Goal: Complete application form: Complete application form

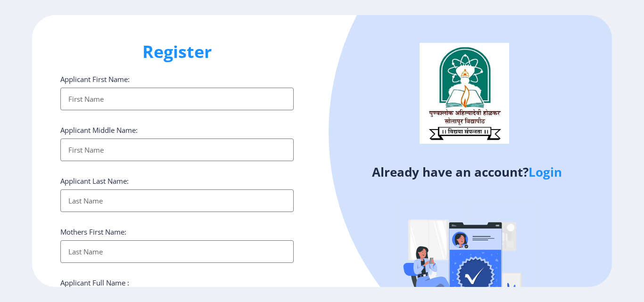
select select
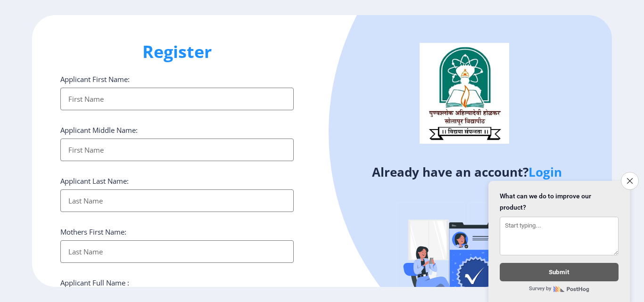
click at [629, 178] on icon "Close survey" at bounding box center [630, 181] width 6 height 6
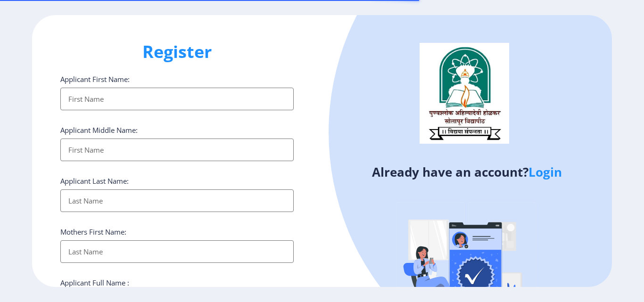
select select
click at [77, 100] on input "Applicant First Name:" at bounding box center [176, 99] width 233 height 23
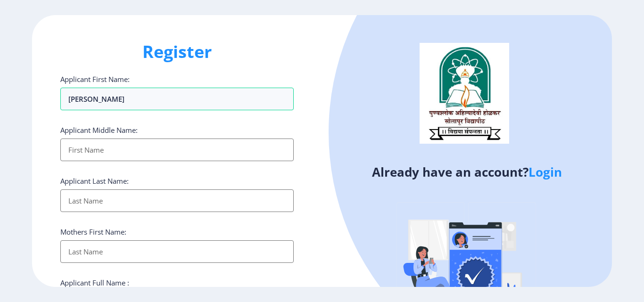
type input "[PERSON_NAME]"
click at [121, 150] on input "Applicant First Name:" at bounding box center [176, 150] width 233 height 23
type input "Shivaji"
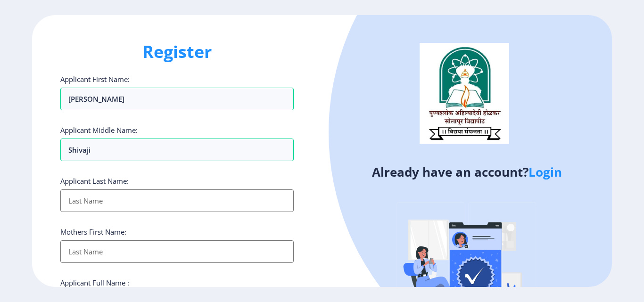
click at [107, 197] on input "Applicant First Name:" at bounding box center [176, 201] width 233 height 23
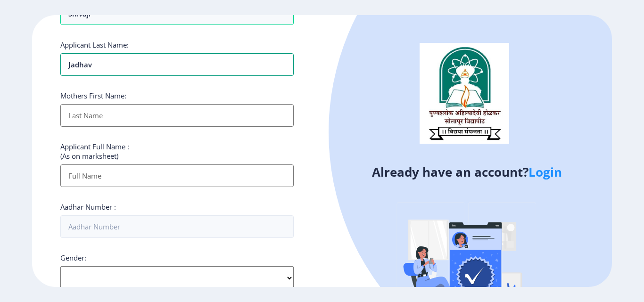
scroll to position [141, 0]
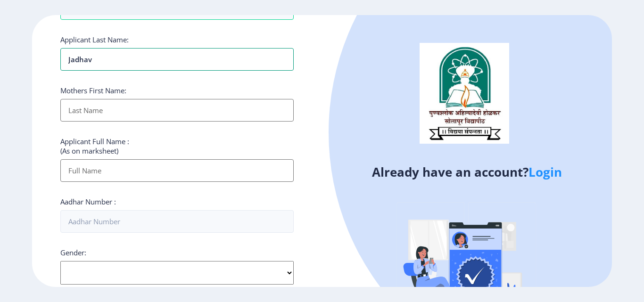
type input "Jadhav"
click at [106, 110] on input "Applicant First Name:" at bounding box center [176, 110] width 233 height 23
type input "[PERSON_NAME]"
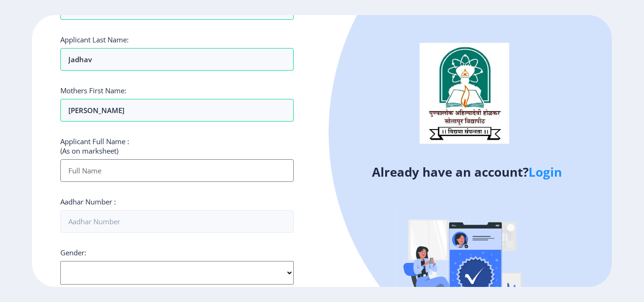
click at [108, 176] on input "Applicant First Name:" at bounding box center [176, 170] width 233 height 23
click at [228, 269] on select "Select Gender [DEMOGRAPHIC_DATA] [DEMOGRAPHIC_DATA] Other" at bounding box center [176, 273] width 233 height 24
select select "[DEMOGRAPHIC_DATA]"
click at [60, 261] on select "Select Gender [DEMOGRAPHIC_DATA] [DEMOGRAPHIC_DATA] Other" at bounding box center [176, 273] width 233 height 24
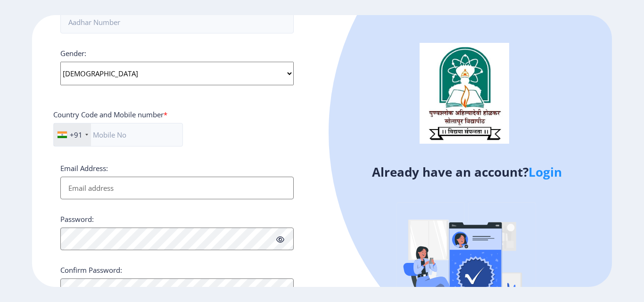
scroll to position [377, 0]
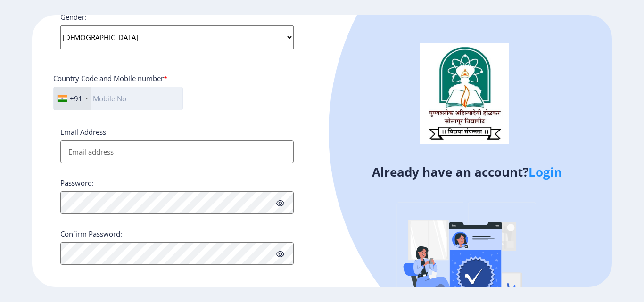
click at [136, 99] on input "text" at bounding box center [118, 99] width 130 height 24
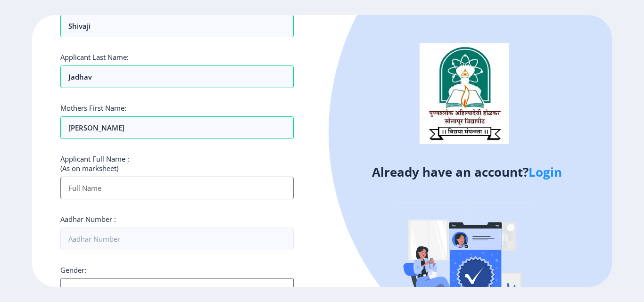
scroll to position [94, 0]
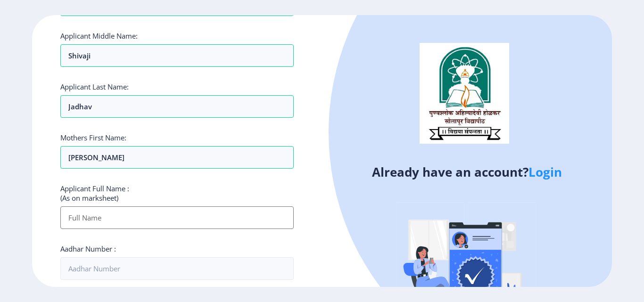
type input "9552146110"
click at [113, 219] on input "Applicant First Name:" at bounding box center [176, 218] width 233 height 23
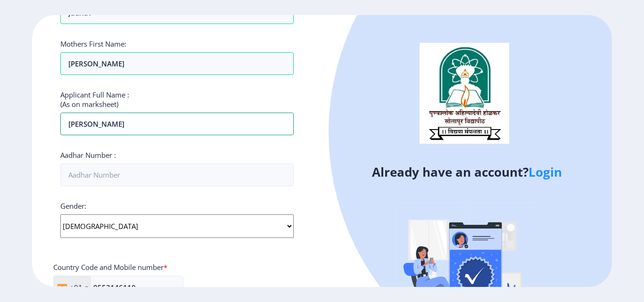
scroll to position [189, 0]
type input "[PERSON_NAME]"
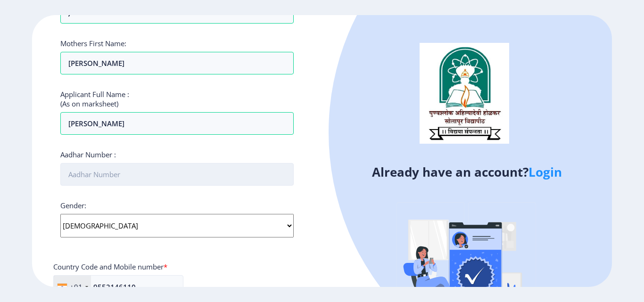
click at [105, 173] on input "Aadhar Number :" at bounding box center [176, 174] width 233 height 23
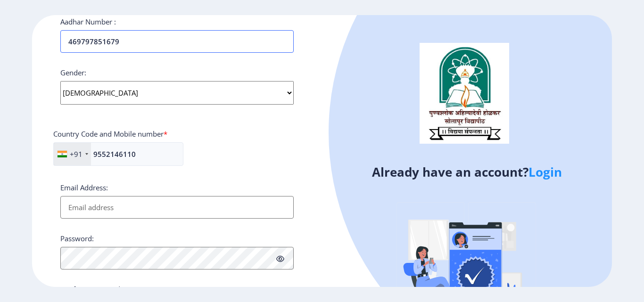
scroll to position [330, 0]
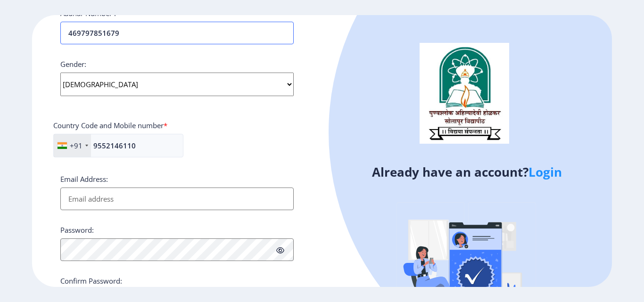
type input "469797851679"
click at [136, 198] on input "Email Address:" at bounding box center [176, 199] width 233 height 23
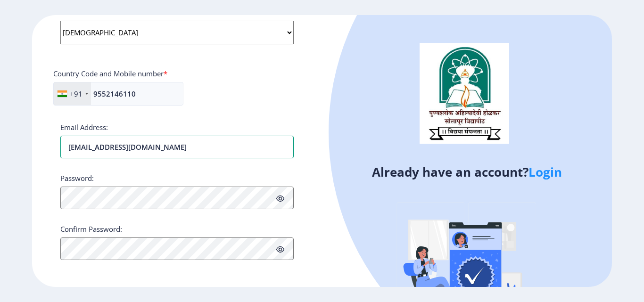
scroll to position [384, 0]
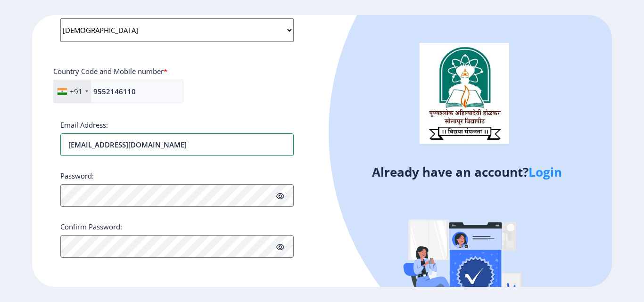
type input "[EMAIL_ADDRESS][DOMAIN_NAME]"
click at [281, 196] on icon at bounding box center [280, 196] width 8 height 7
click at [82, 278] on button "Proceed" at bounding box center [78, 278] width 36 height 11
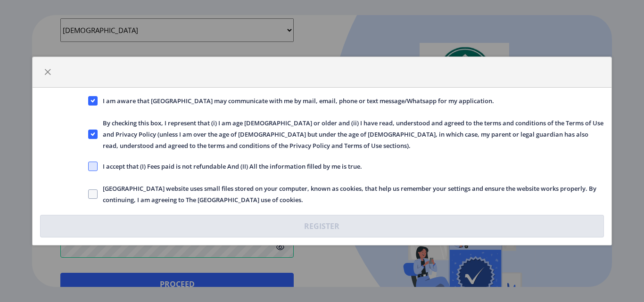
click at [95, 167] on span at bounding box center [92, 166] width 9 height 9
click at [89, 167] on input "I accept that (I) Fees paid is not refundable And (II) All the information fill…" at bounding box center [88, 166] width 0 height 0
checkbox input "true"
click at [99, 197] on span "[GEOGRAPHIC_DATA] website uses small files stored on your computer, known as co…" at bounding box center [351, 194] width 506 height 23
click at [89, 195] on input "[GEOGRAPHIC_DATA] website uses small files stored on your computer, known as co…" at bounding box center [88, 194] width 0 height 0
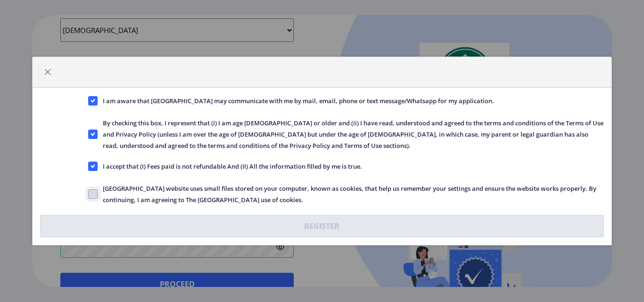
checkbox input "true"
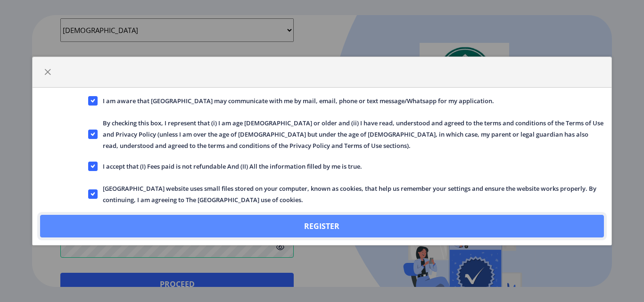
click at [306, 232] on button "Register" at bounding box center [321, 226] width 563 height 23
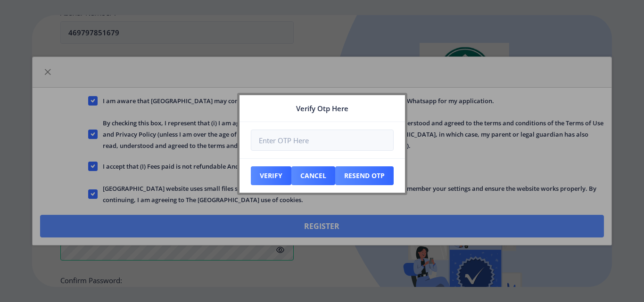
scroll to position [438, 0]
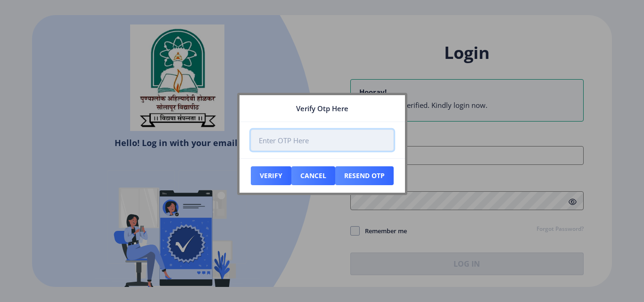
click at [300, 145] on input "number" at bounding box center [322, 140] width 143 height 21
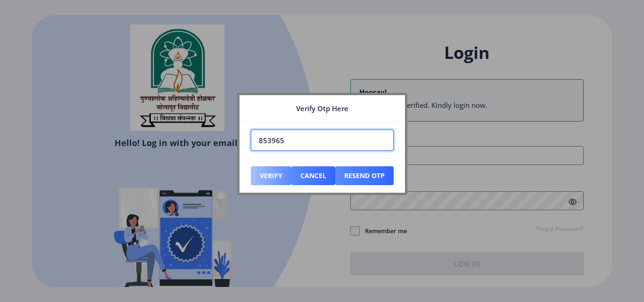
type input "853965"
click at [275, 172] on button "Verify" at bounding box center [271, 175] width 41 height 19
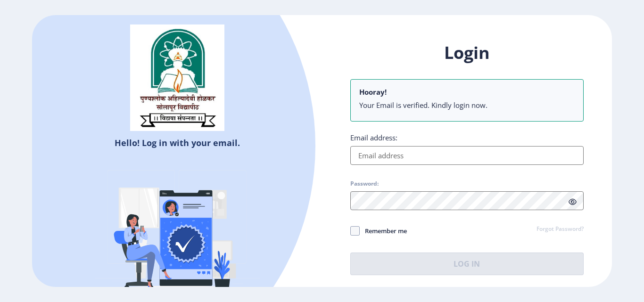
click at [389, 159] on input "Email address:" at bounding box center [466, 155] width 233 height 19
type input "[EMAIL_ADDRESS][DOMAIN_NAME]"
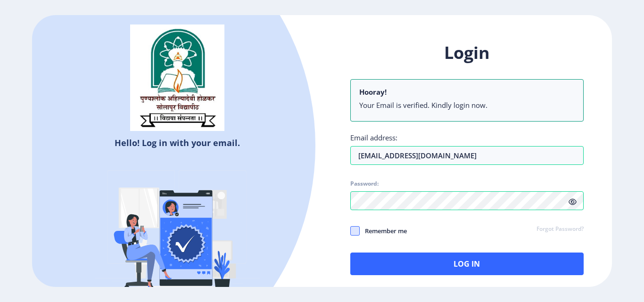
drag, startPoint x: 356, startPoint y: 234, endPoint x: 385, endPoint y: 237, distance: 29.0
click at [356, 233] on span at bounding box center [354, 230] width 9 height 9
click at [351, 232] on input "Remember me" at bounding box center [350, 231] width 0 height 0
checkbox input "true"
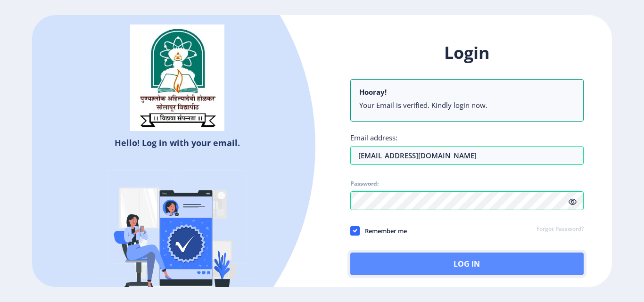
click at [423, 268] on button "Log In" at bounding box center [466, 264] width 233 height 23
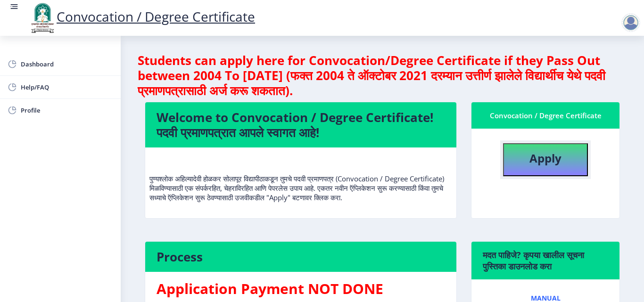
click at [536, 166] on button "Apply" at bounding box center [545, 159] width 85 height 33
select select
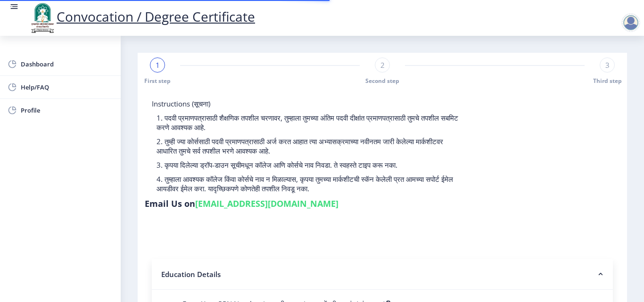
type input "[PERSON_NAME]"
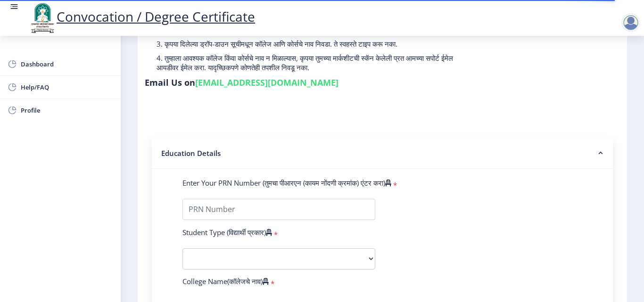
scroll to position [141, 0]
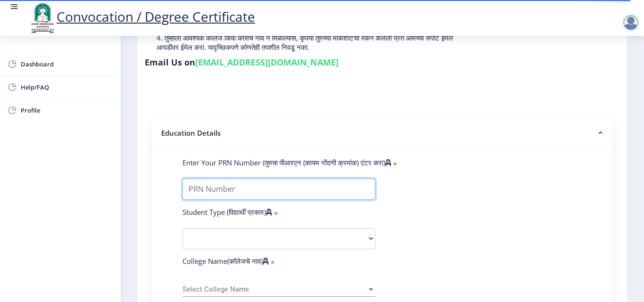
click at [288, 195] on input "Enter Your PRN Number (तुमचा पीआरएन (कायम नोंदणी क्रमांक) एंटर करा)" at bounding box center [278, 189] width 193 height 21
type input "2011032500237922"
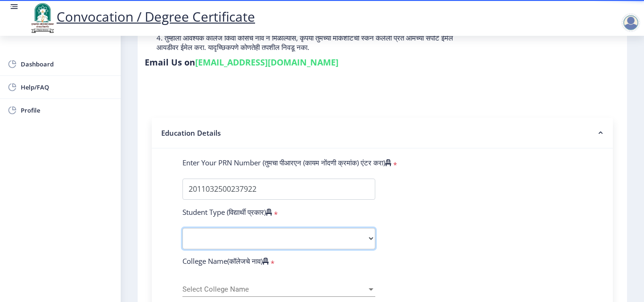
click at [260, 236] on select "Select Student Type Regular External" at bounding box center [278, 238] width 193 height 21
select select "Regular"
click at [182, 228] on select "Select Student Type Regular External" at bounding box center [278, 238] width 193 height 21
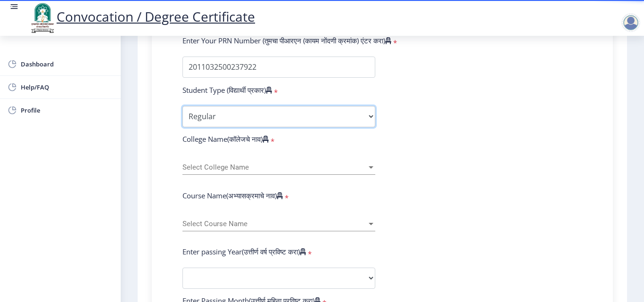
scroll to position [283, 0]
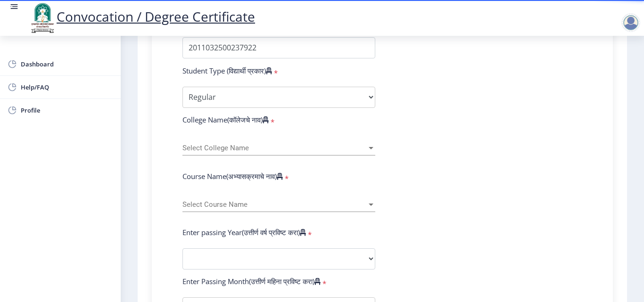
click at [230, 146] on span "Select College Name" at bounding box center [274, 148] width 184 height 8
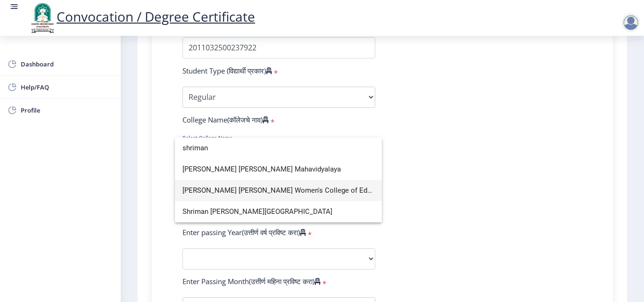
type input "shriman"
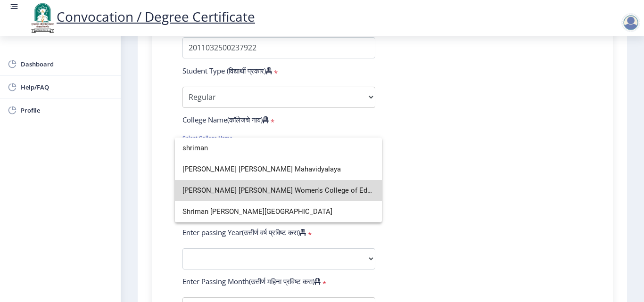
click at [337, 193] on span "[PERSON_NAME] [PERSON_NAME] Women's College of Education" at bounding box center [278, 190] width 192 height 21
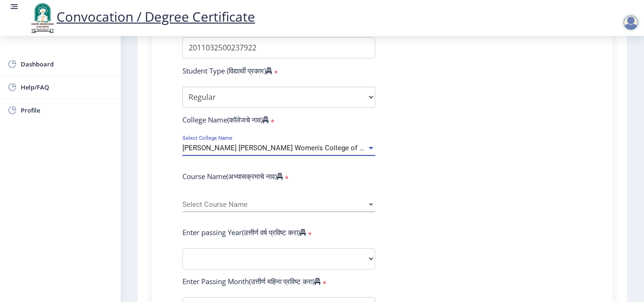
click at [246, 201] on span "Select Course Name" at bounding box center [274, 205] width 184 height 8
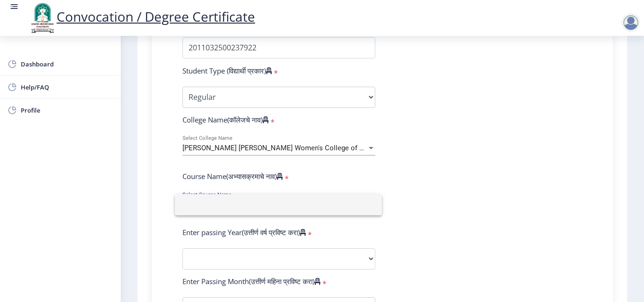
click at [430, 181] on div at bounding box center [322, 151] width 644 height 302
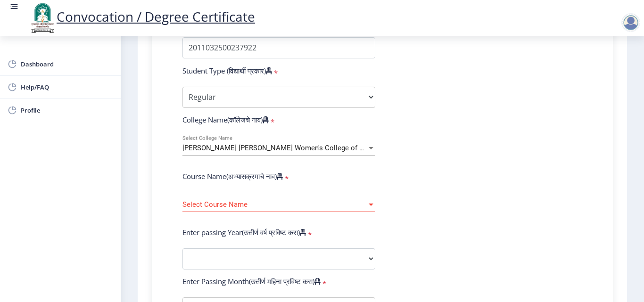
click at [371, 206] on div at bounding box center [371, 205] width 8 height 8
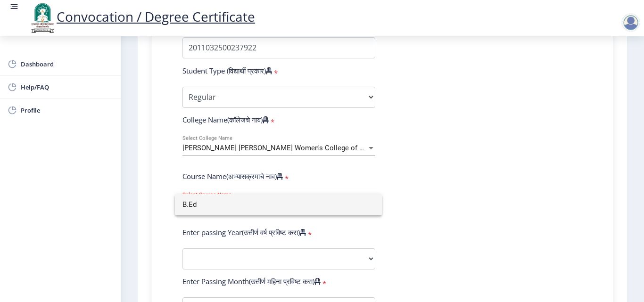
type input "B.Ed"
click at [293, 265] on div at bounding box center [322, 151] width 644 height 302
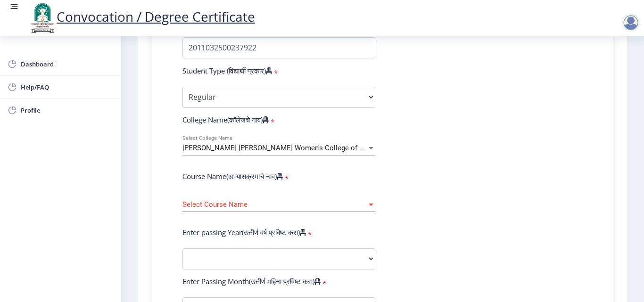
click at [369, 204] on div at bounding box center [371, 205] width 5 height 2
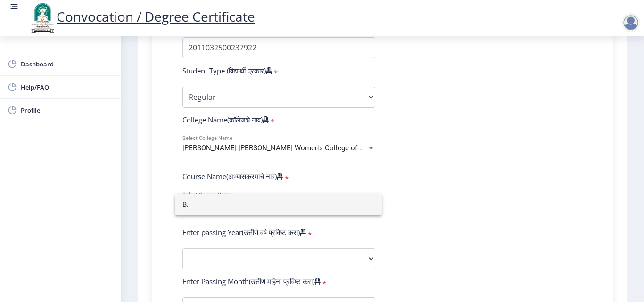
type input "B"
click at [333, 170] on div at bounding box center [322, 151] width 644 height 302
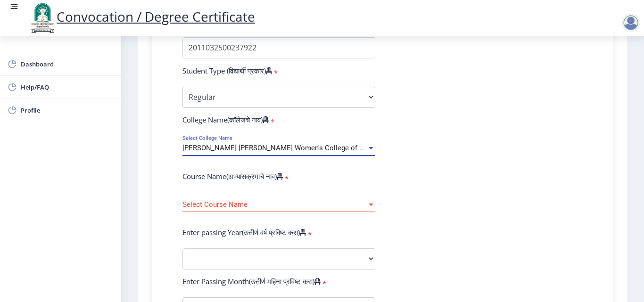
click at [372, 148] on div at bounding box center [371, 148] width 5 height 2
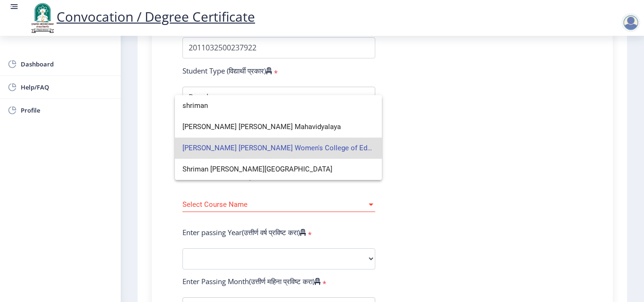
click at [373, 148] on span "[PERSON_NAME] [PERSON_NAME] Women's College of Education" at bounding box center [278, 148] width 192 height 21
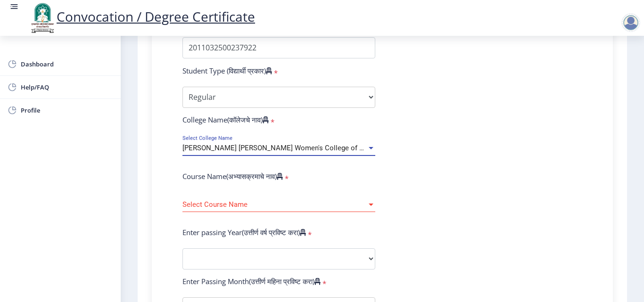
click at [370, 203] on div at bounding box center [371, 205] width 8 height 8
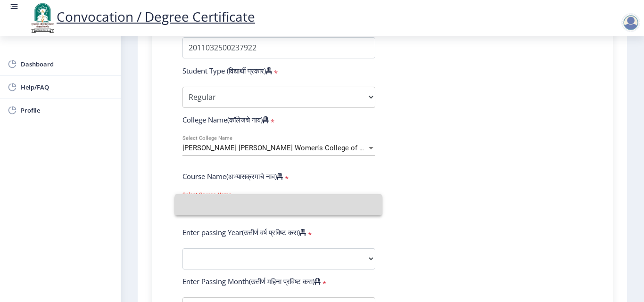
click at [370, 203] on input at bounding box center [278, 204] width 192 height 21
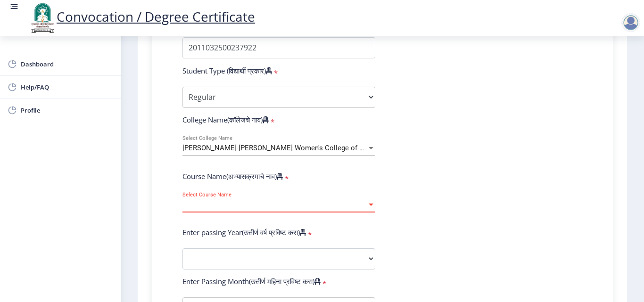
click at [211, 201] on span "Select Course Name" at bounding box center [274, 205] width 184 height 8
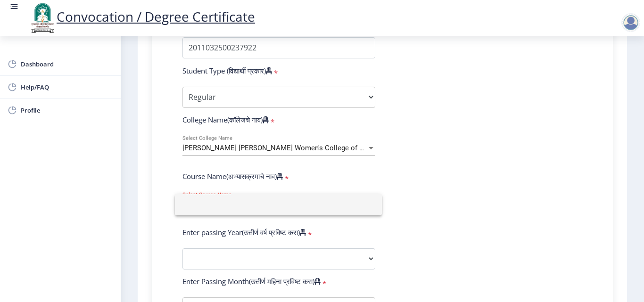
click at [211, 201] on input at bounding box center [278, 204] width 192 height 21
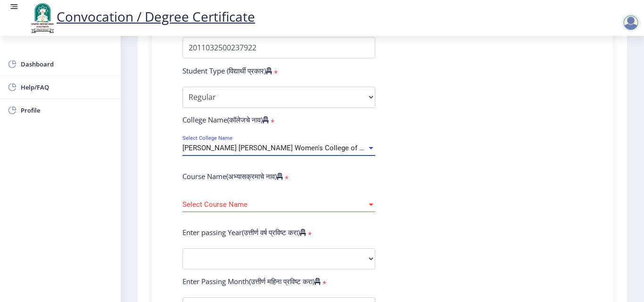
click at [368, 145] on div at bounding box center [371, 148] width 8 height 8
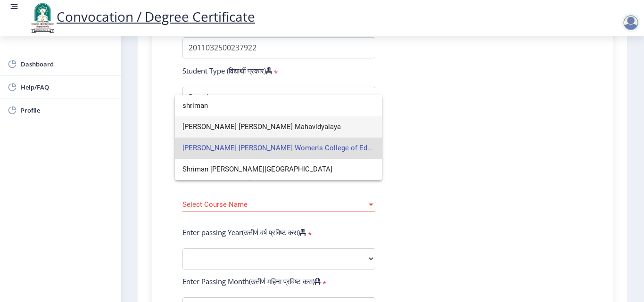
click at [316, 130] on span "[PERSON_NAME] [PERSON_NAME] Mahavidyalaya" at bounding box center [278, 126] width 192 height 21
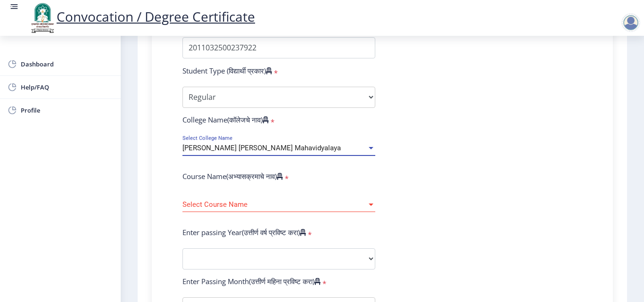
click at [371, 205] on div at bounding box center [371, 205] width 5 height 2
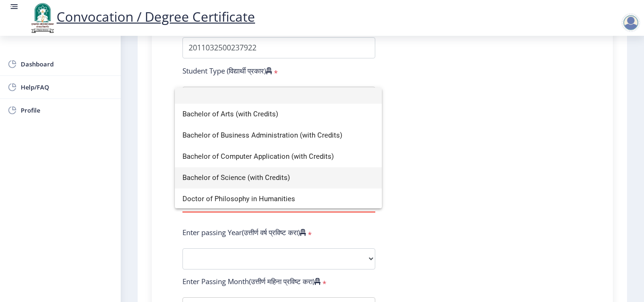
scroll to position [7, 0]
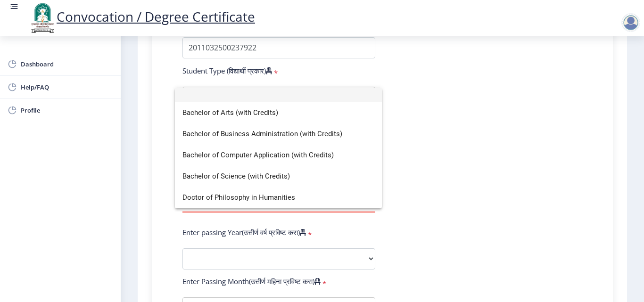
click at [413, 172] on div at bounding box center [322, 151] width 644 height 302
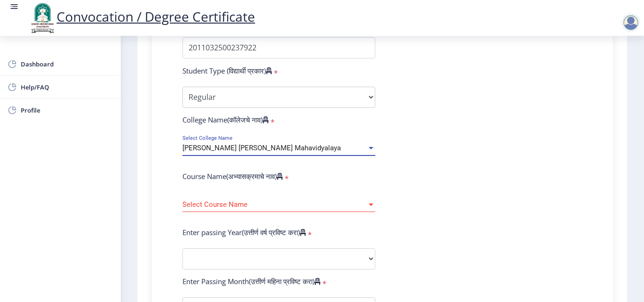
click at [367, 149] on div at bounding box center [371, 148] width 8 height 8
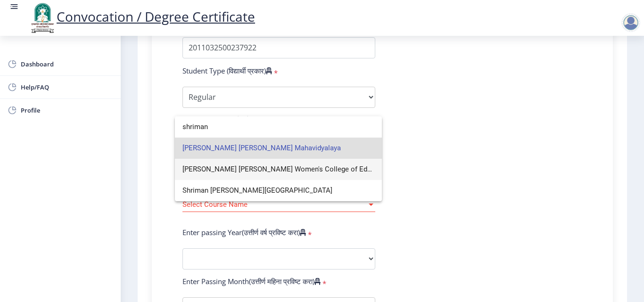
click at [330, 170] on span "[PERSON_NAME] [PERSON_NAME] Women's College of Education" at bounding box center [278, 169] width 192 height 21
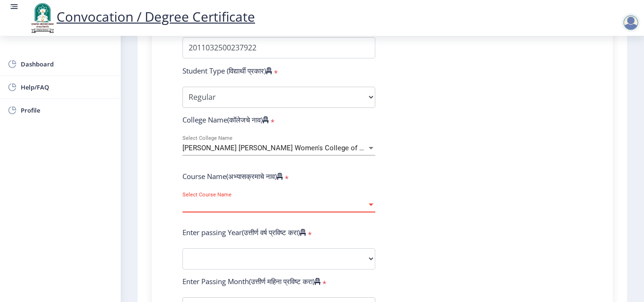
click at [369, 206] on div at bounding box center [371, 205] width 5 height 2
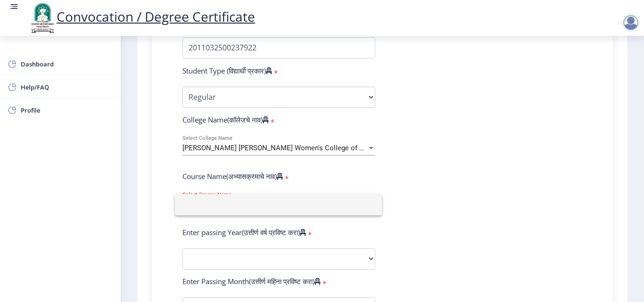
click at [369, 206] on input at bounding box center [278, 204] width 192 height 21
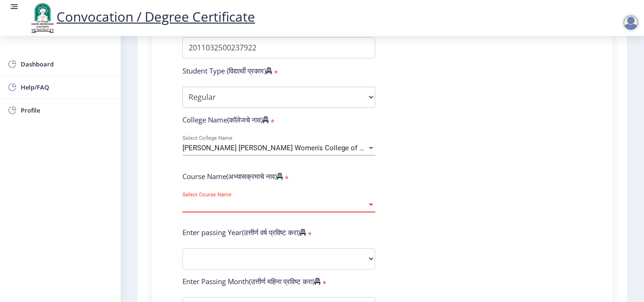
click at [193, 201] on span "Select Course Name" at bounding box center [274, 205] width 184 height 8
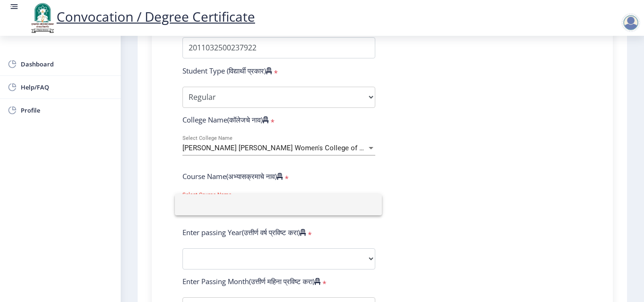
click at [412, 201] on div at bounding box center [322, 151] width 644 height 302
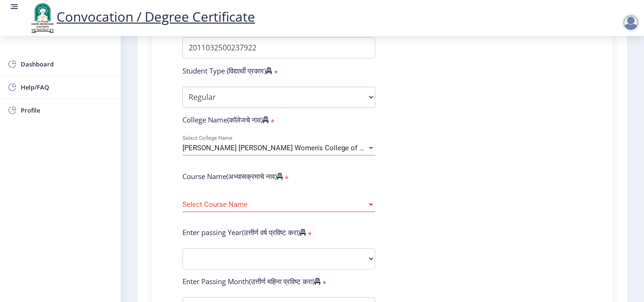
click at [369, 205] on div at bounding box center [371, 205] width 5 height 2
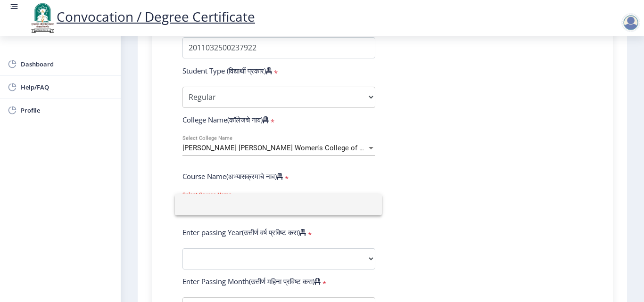
click at [368, 206] on input at bounding box center [278, 204] width 192 height 21
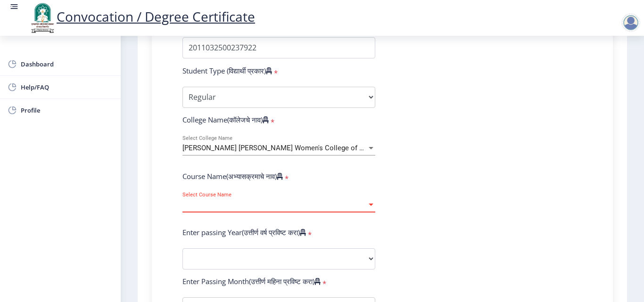
click at [367, 150] on div at bounding box center [371, 148] width 8 height 8
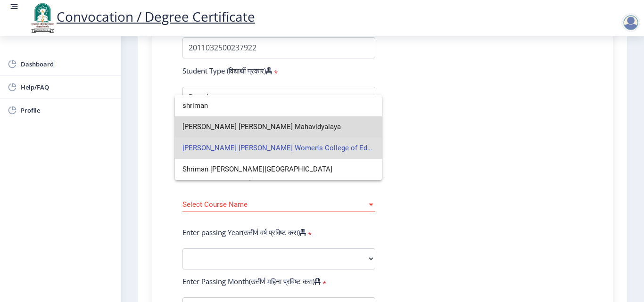
click at [317, 128] on span "[PERSON_NAME] [PERSON_NAME] Mahavidyalaya" at bounding box center [278, 126] width 192 height 21
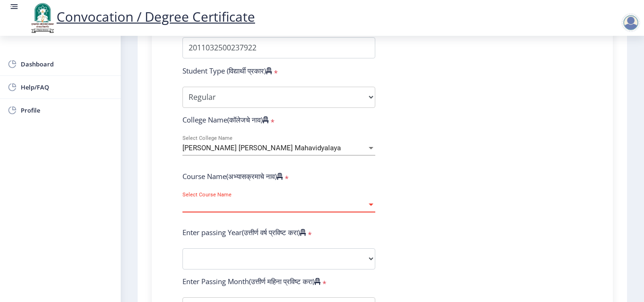
click at [371, 208] on div at bounding box center [371, 205] width 8 height 8
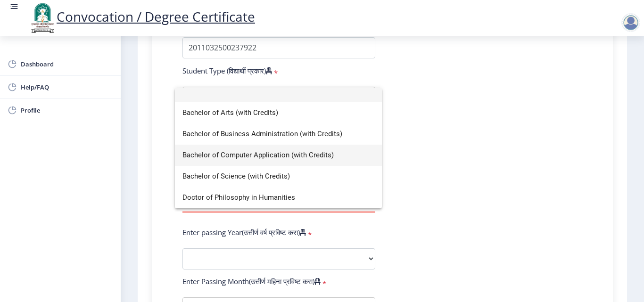
scroll to position [0, 0]
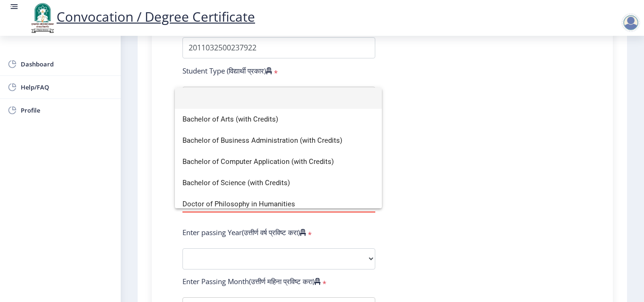
click at [444, 163] on div at bounding box center [322, 151] width 644 height 302
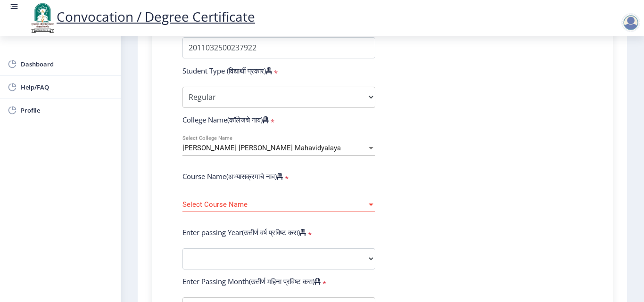
click at [371, 148] on div at bounding box center [371, 148] width 5 height 2
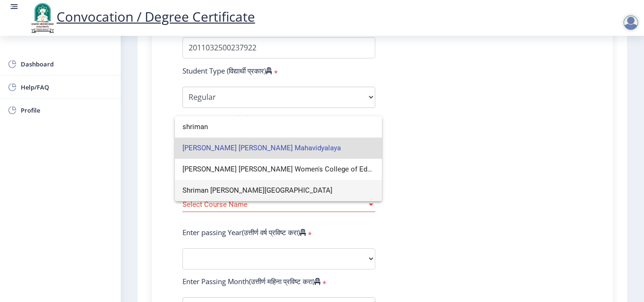
click at [285, 191] on span "Shriman [PERSON_NAME][GEOGRAPHIC_DATA]" at bounding box center [278, 190] width 192 height 21
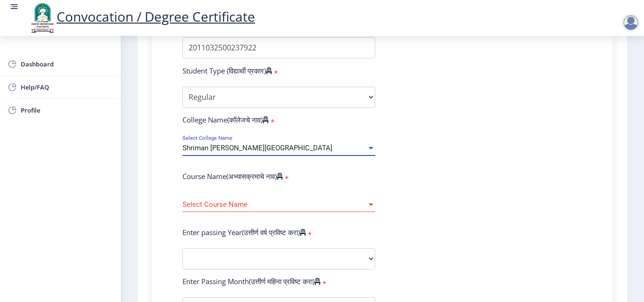
click at [371, 205] on div at bounding box center [371, 205] width 5 height 2
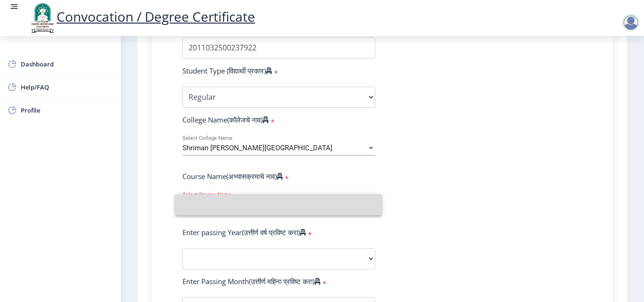
click at [371, 205] on input at bounding box center [278, 204] width 192 height 21
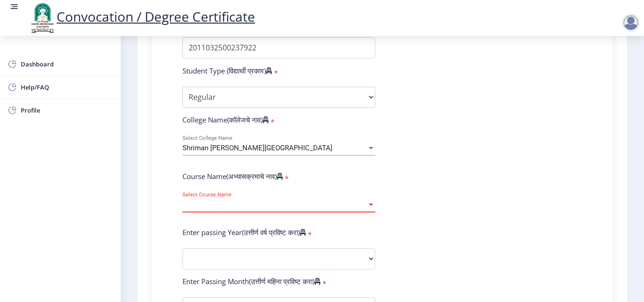
click at [371, 205] on div at bounding box center [371, 205] width 5 height 2
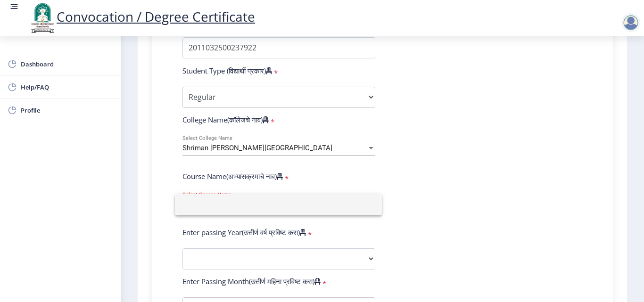
click at [411, 195] on div at bounding box center [322, 151] width 644 height 302
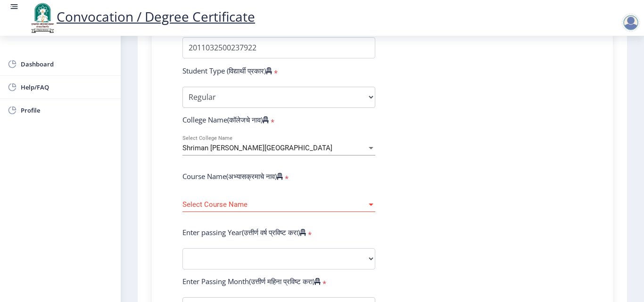
click at [371, 149] on div at bounding box center [371, 148] width 5 height 2
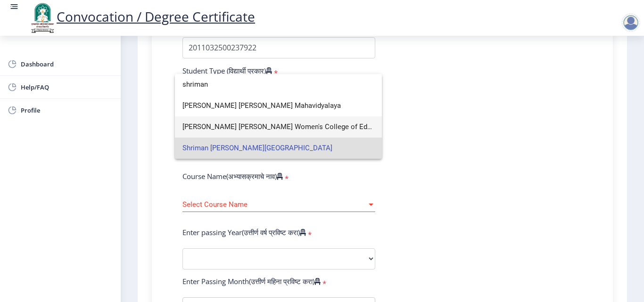
click at [357, 130] on span "[PERSON_NAME] [PERSON_NAME] Women's College of Education" at bounding box center [278, 126] width 192 height 21
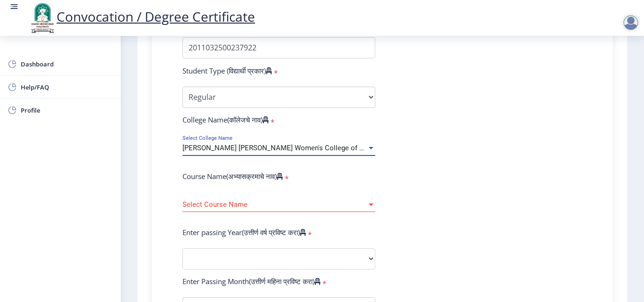
click at [371, 205] on div at bounding box center [371, 205] width 5 height 2
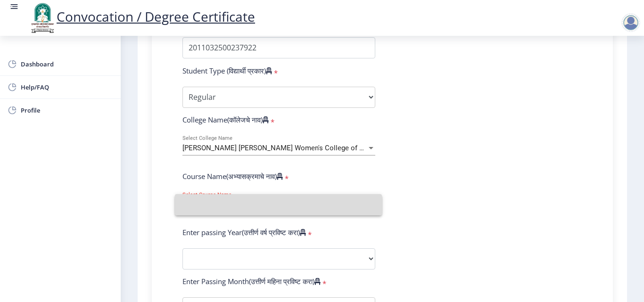
click at [373, 207] on input at bounding box center [278, 204] width 192 height 21
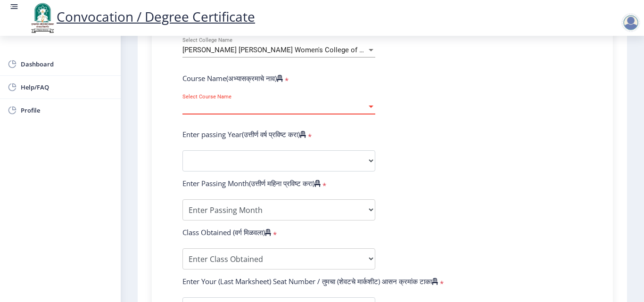
scroll to position [283, 0]
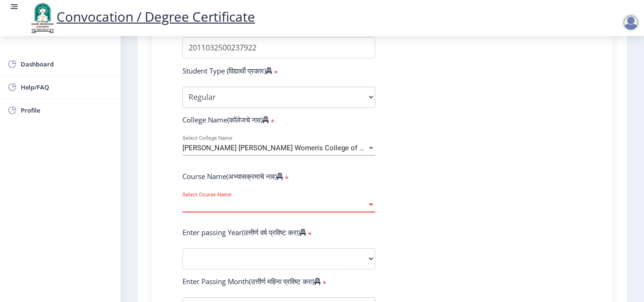
click at [369, 147] on div at bounding box center [371, 148] width 5 height 2
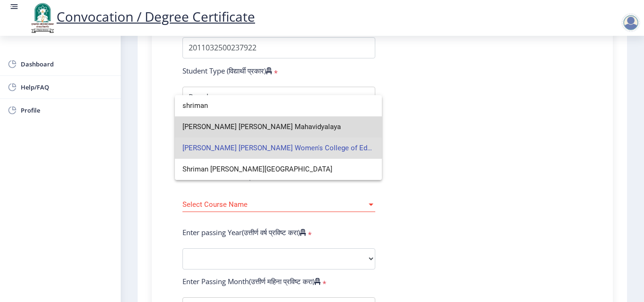
click at [315, 129] on span "[PERSON_NAME] [PERSON_NAME] Mahavidyalaya" at bounding box center [278, 126] width 192 height 21
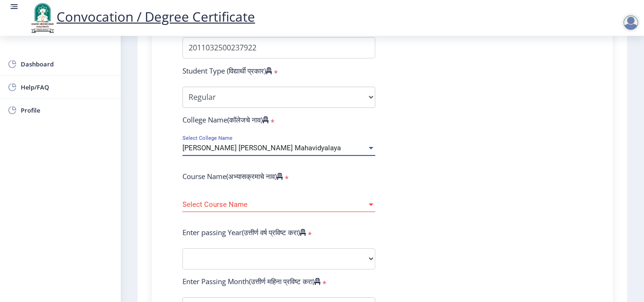
click at [370, 204] on div at bounding box center [371, 205] width 5 height 2
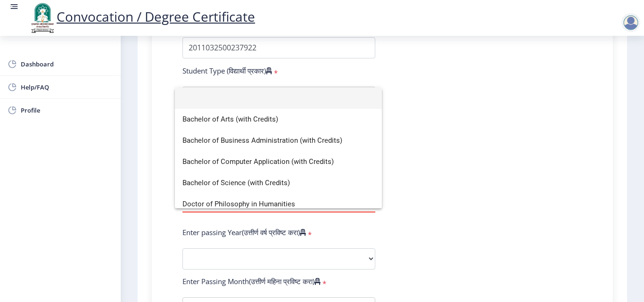
click at [438, 183] on div at bounding box center [322, 151] width 644 height 302
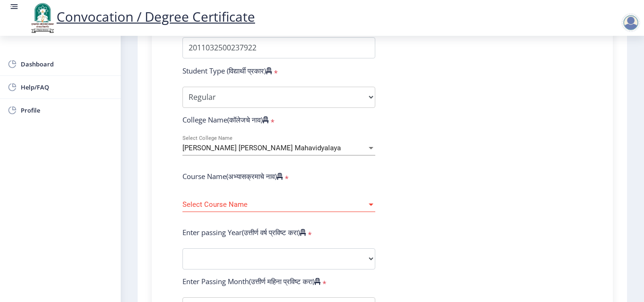
click at [355, 150] on div "[PERSON_NAME] [PERSON_NAME] Mahavidyalaya" at bounding box center [274, 148] width 184 height 8
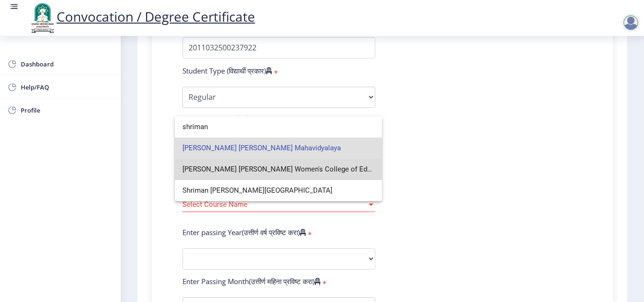
click at [336, 171] on span "[PERSON_NAME] [PERSON_NAME] Women's College of Education" at bounding box center [278, 169] width 192 height 21
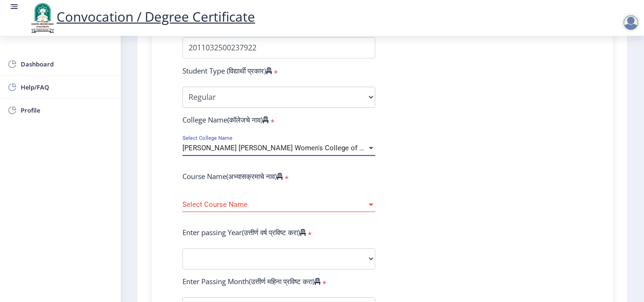
click at [257, 208] on span "Select Course Name" at bounding box center [274, 205] width 184 height 8
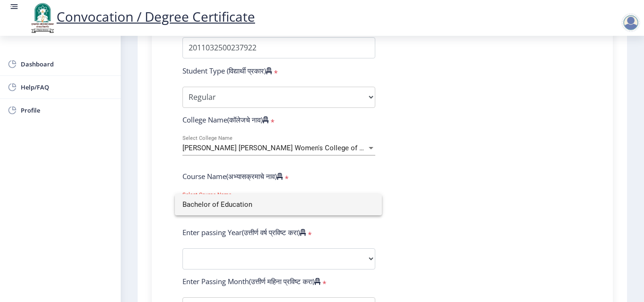
type input "Bachelor of Education"
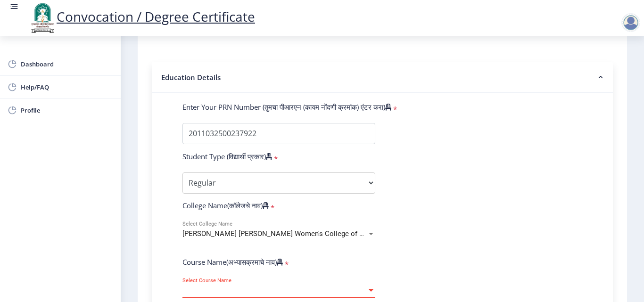
scroll to position [193, 0]
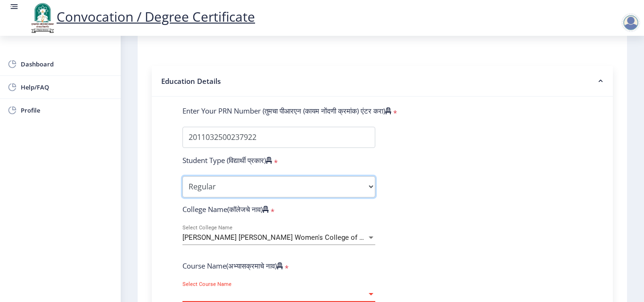
click at [321, 188] on select "Select Student Type Regular External" at bounding box center [278, 186] width 193 height 21
click at [182, 176] on select "Select Student Type Regular External" at bounding box center [278, 186] width 193 height 21
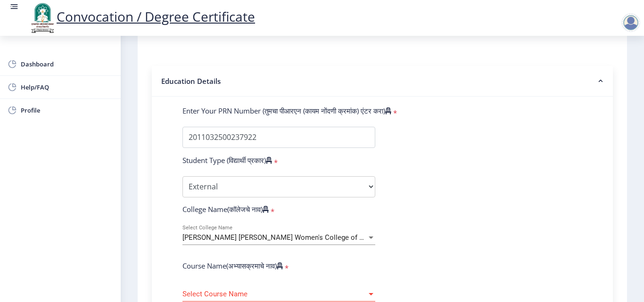
click at [319, 235] on span "[PERSON_NAME] [PERSON_NAME] Women's College of Education" at bounding box center [286, 237] width 208 height 8
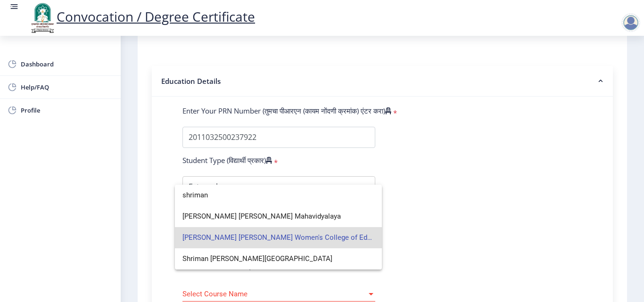
click at [323, 240] on span "[PERSON_NAME] [PERSON_NAME] Women's College of Education" at bounding box center [278, 237] width 192 height 21
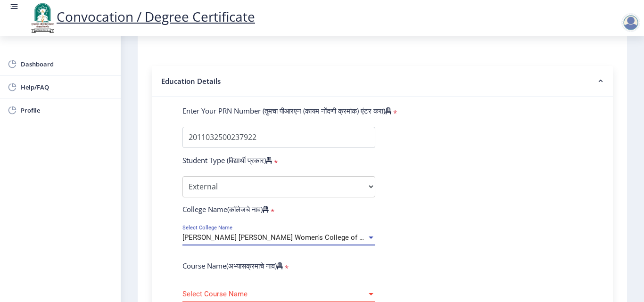
click at [369, 295] on div at bounding box center [371, 294] width 5 height 2
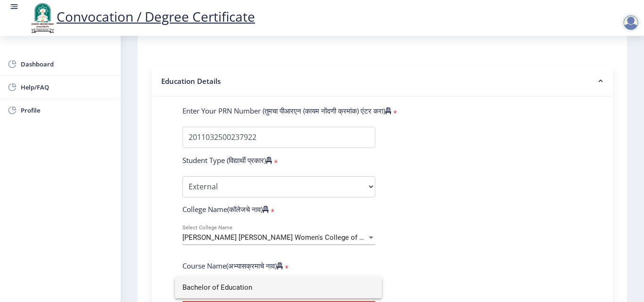
click at [341, 188] on div at bounding box center [322, 151] width 644 height 302
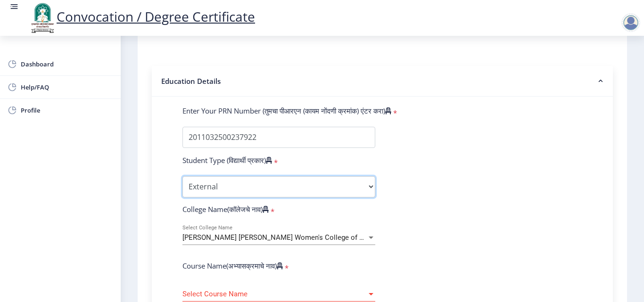
click at [370, 187] on select "Select Student Type Regular External" at bounding box center [278, 186] width 193 height 21
select select "Regular"
click at [182, 176] on select "Select Student Type Regular External" at bounding box center [278, 186] width 193 height 21
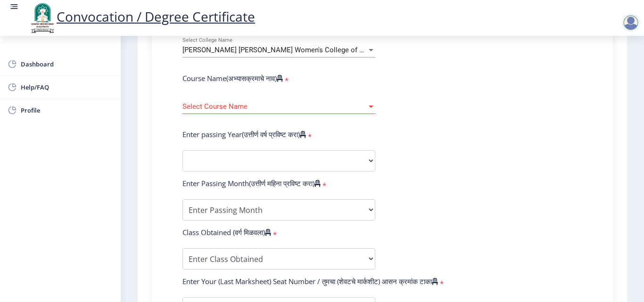
scroll to position [382, 0]
click at [373, 102] on div at bounding box center [371, 106] width 8 height 8
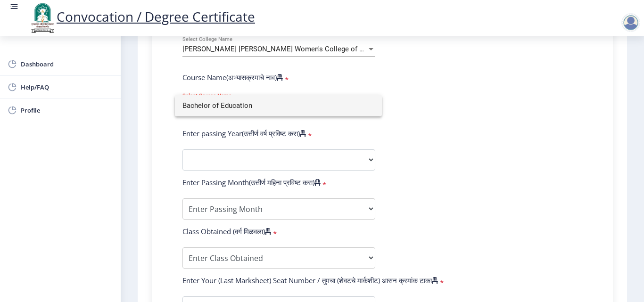
click at [376, 103] on mat-option "Bachelor of Education" at bounding box center [278, 105] width 207 height 21
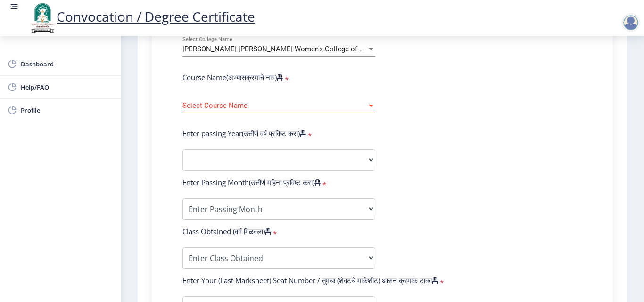
click at [223, 93] on div "Select Course Name Select Course Name" at bounding box center [278, 103] width 193 height 20
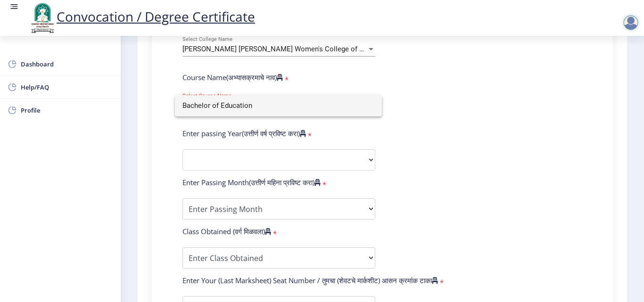
click at [408, 115] on div at bounding box center [322, 151] width 644 height 302
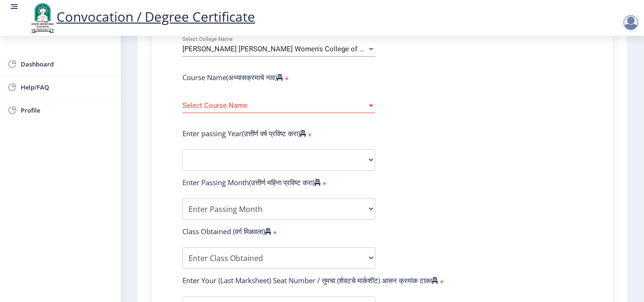
click at [369, 106] on div at bounding box center [371, 106] width 5 height 2
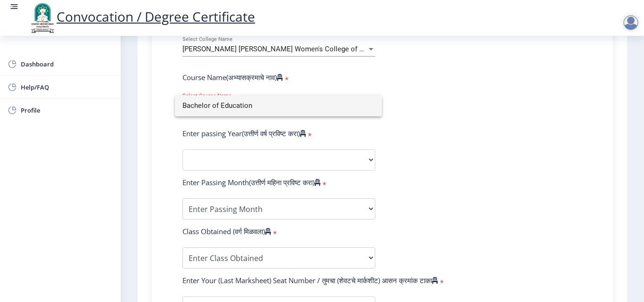
click at [368, 49] on div at bounding box center [322, 151] width 644 height 302
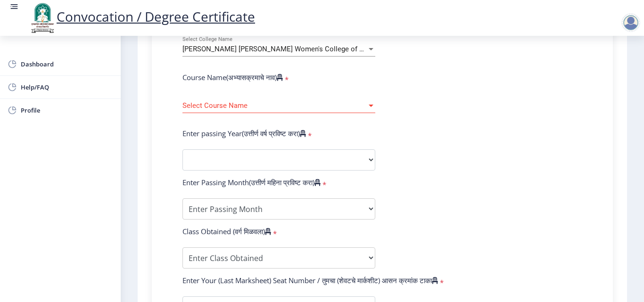
click at [369, 49] on div at bounding box center [371, 49] width 5 height 2
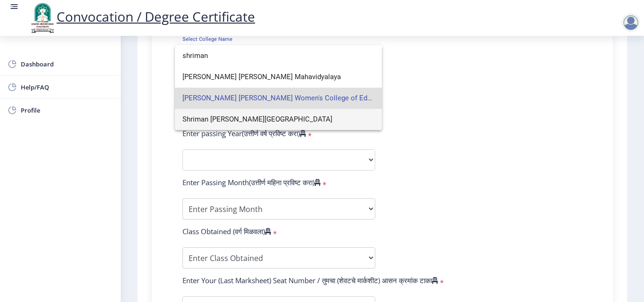
drag, startPoint x: 258, startPoint y: 121, endPoint x: 263, endPoint y: 120, distance: 5.4
click at [258, 121] on span "Shriman [PERSON_NAME][GEOGRAPHIC_DATA]" at bounding box center [278, 119] width 192 height 21
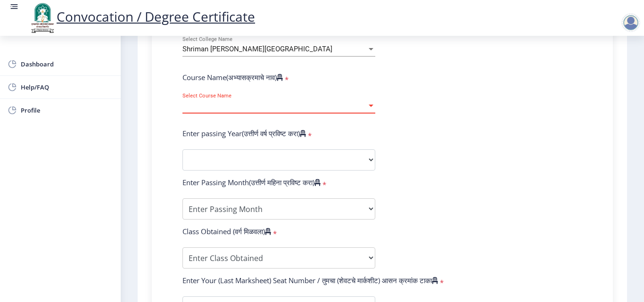
click at [364, 105] on span "Select Course Name" at bounding box center [274, 106] width 184 height 8
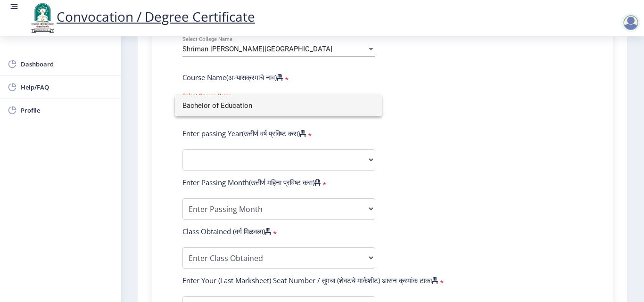
click at [370, 48] on div at bounding box center [322, 151] width 644 height 302
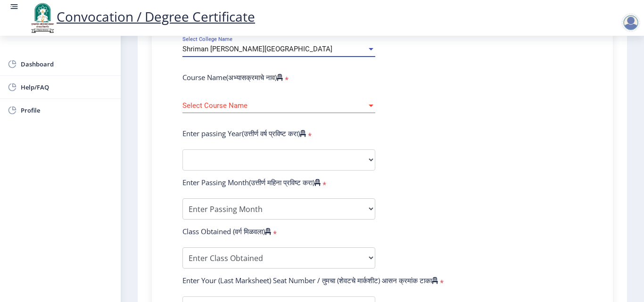
click at [370, 48] on div at bounding box center [371, 49] width 5 height 2
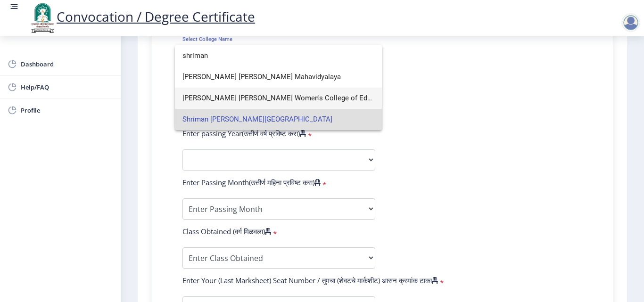
click at [319, 99] on span "[PERSON_NAME] [PERSON_NAME] Women's College of Education" at bounding box center [278, 98] width 192 height 21
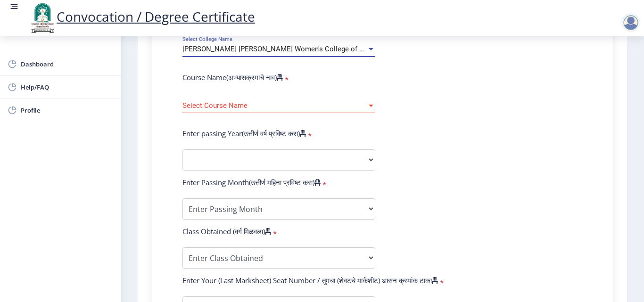
click at [371, 108] on div at bounding box center [371, 106] width 8 height 8
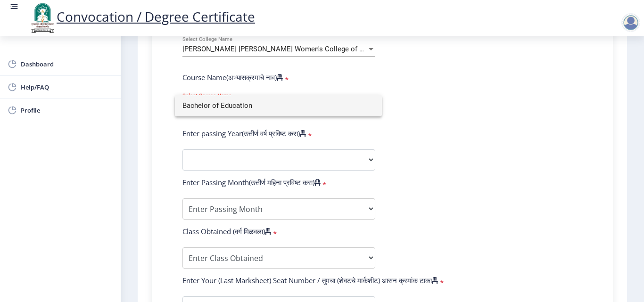
click at [369, 48] on div at bounding box center [322, 151] width 644 height 302
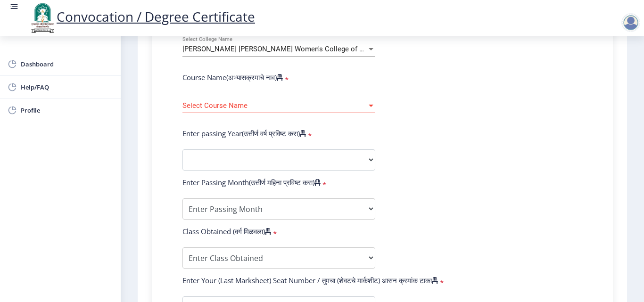
click at [369, 51] on div at bounding box center [371, 49] width 8 height 8
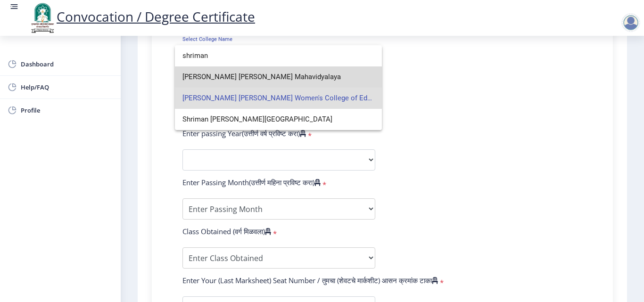
click at [329, 80] on span "[PERSON_NAME] [PERSON_NAME] Mahavidyalaya" at bounding box center [278, 76] width 192 height 21
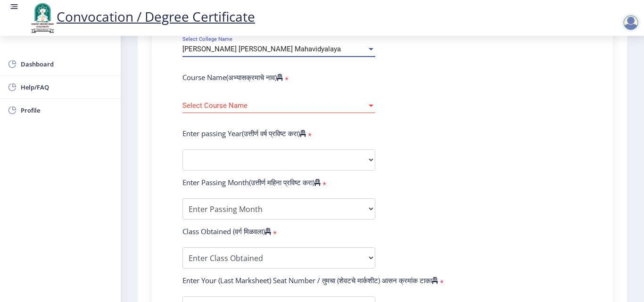
click at [370, 107] on div at bounding box center [371, 106] width 8 height 8
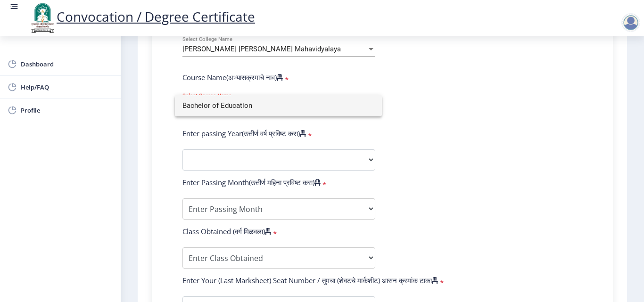
click at [367, 49] on div at bounding box center [322, 151] width 644 height 302
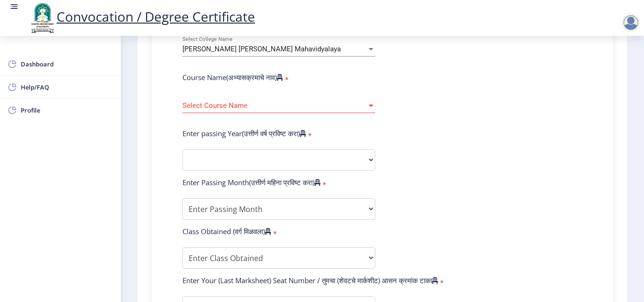
click at [369, 48] on div at bounding box center [371, 49] width 5 height 2
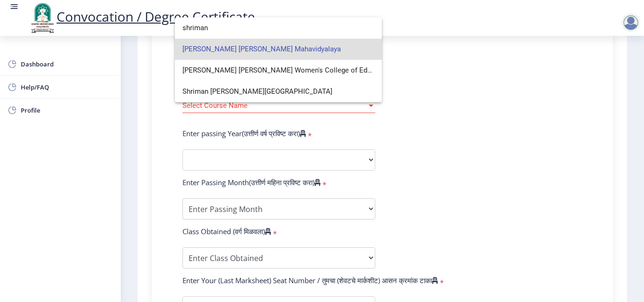
click at [335, 49] on span "[PERSON_NAME] [PERSON_NAME] Mahavidyalaya" at bounding box center [278, 49] width 192 height 21
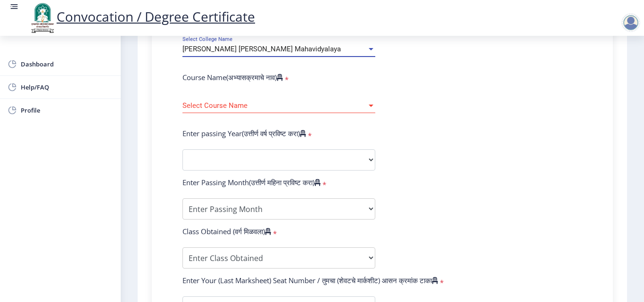
click at [370, 107] on div at bounding box center [371, 106] width 5 height 2
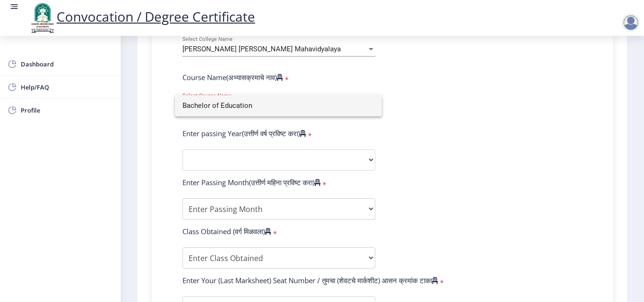
click at [369, 108] on input "Bachelor of Education" at bounding box center [278, 105] width 192 height 21
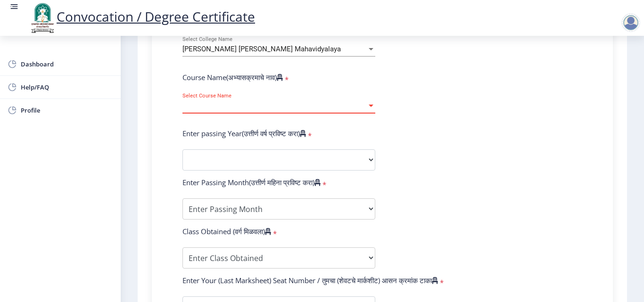
click at [369, 107] on div at bounding box center [371, 106] width 5 height 2
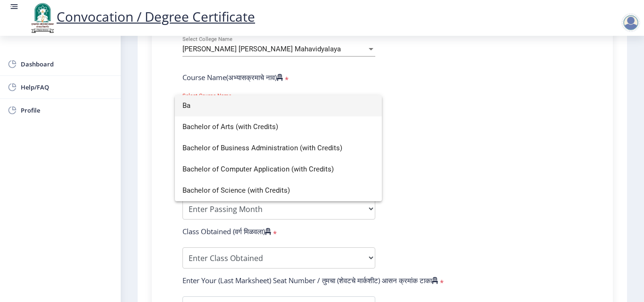
type input "B"
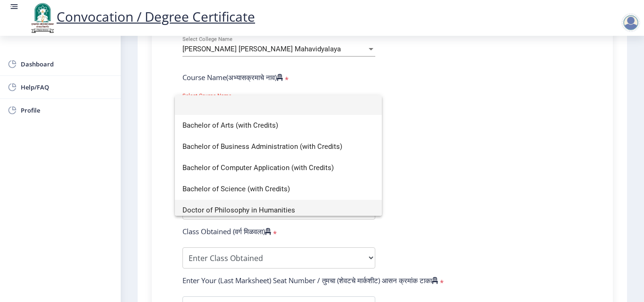
scroll to position [0, 0]
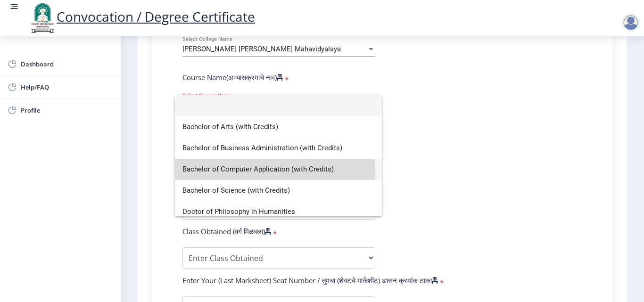
click at [273, 172] on span "Bachelor of Computer Application (with Credits)" at bounding box center [278, 169] width 192 height 21
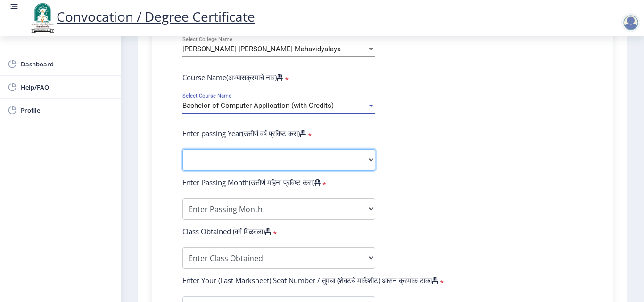
click at [370, 161] on select "2025 2024 2023 2022 2021 2020 2019 2018 2017 2016 2015 2014 2013 2012 2011 2010…" at bounding box center [278, 159] width 193 height 21
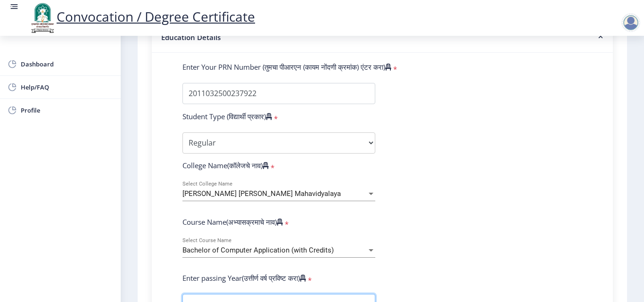
scroll to position [283, 0]
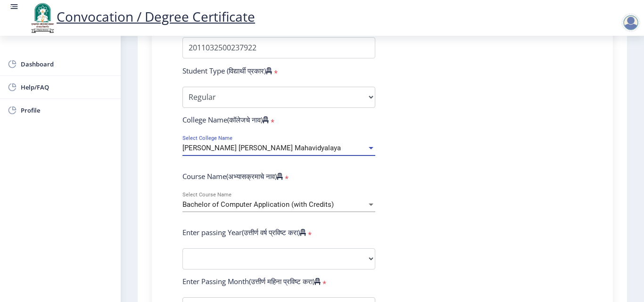
click at [369, 149] on div at bounding box center [371, 148] width 5 height 2
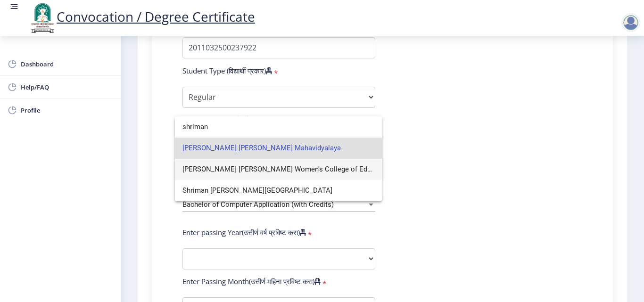
click at [361, 170] on span "[PERSON_NAME] [PERSON_NAME] Women's College of Education" at bounding box center [278, 169] width 192 height 21
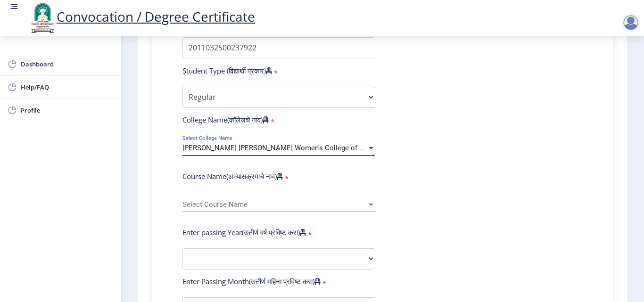
click at [369, 206] on div at bounding box center [371, 205] width 8 height 8
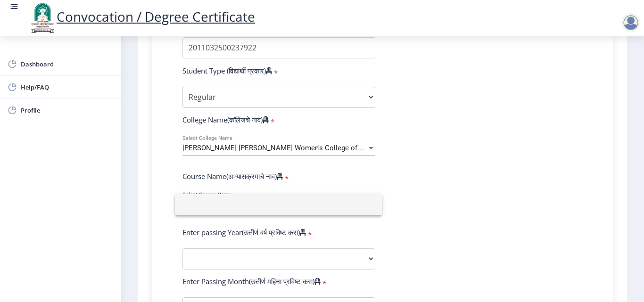
click at [369, 206] on input at bounding box center [278, 204] width 192 height 21
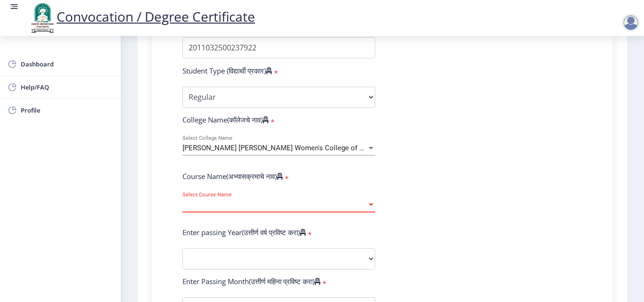
click at [369, 206] on div at bounding box center [371, 205] width 8 height 8
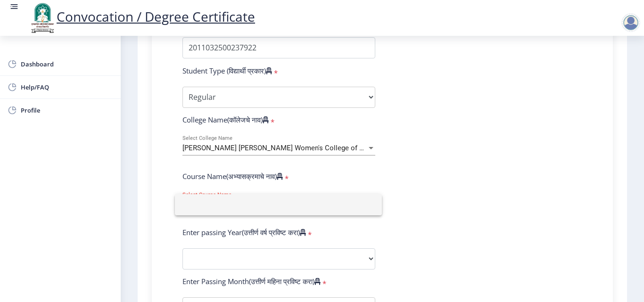
click at [409, 192] on div at bounding box center [322, 151] width 644 height 302
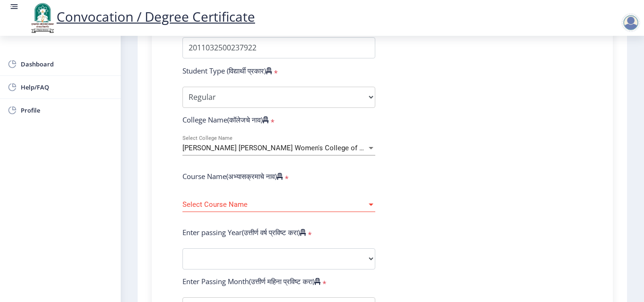
click at [369, 149] on div at bounding box center [371, 148] width 5 height 2
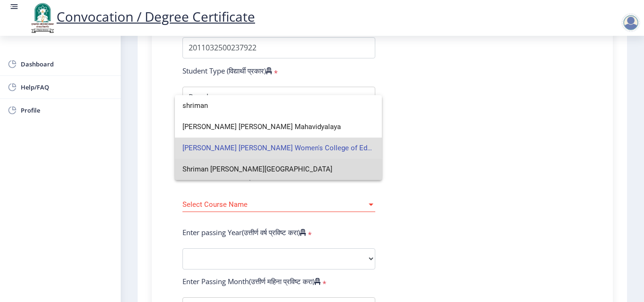
click at [263, 170] on span "Shriman [PERSON_NAME][GEOGRAPHIC_DATA]" at bounding box center [278, 169] width 192 height 21
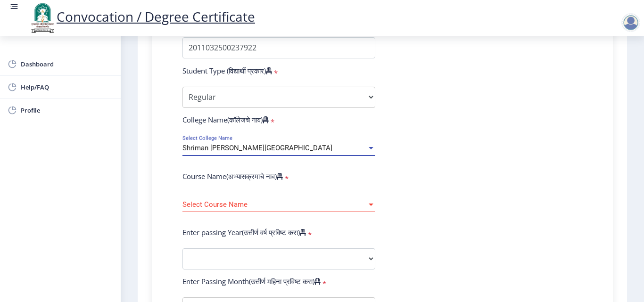
click at [401, 216] on form "Enter Your PRN Number (तुमचा पीआरएन (कायम नोंदणी क्रमांक) एंटर करा) * Student T…" at bounding box center [382, 267] width 414 height 500
click at [370, 207] on div at bounding box center [371, 205] width 8 height 8
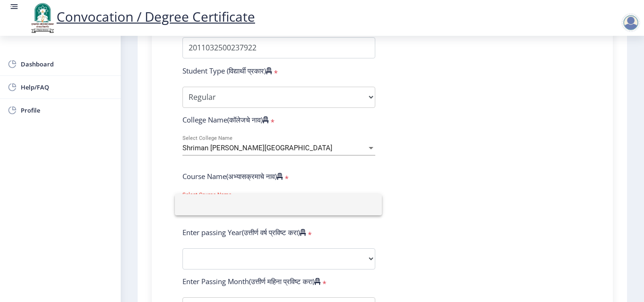
click at [370, 206] on input at bounding box center [278, 204] width 192 height 21
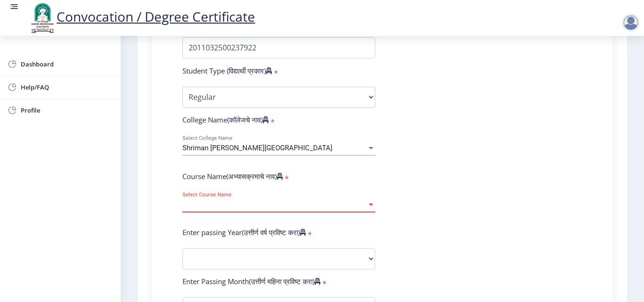
click at [370, 147] on div at bounding box center [371, 148] width 5 height 2
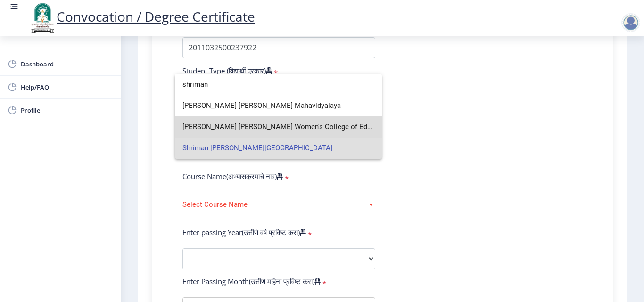
click at [343, 128] on span "[PERSON_NAME] [PERSON_NAME] Women's College of Education" at bounding box center [278, 126] width 192 height 21
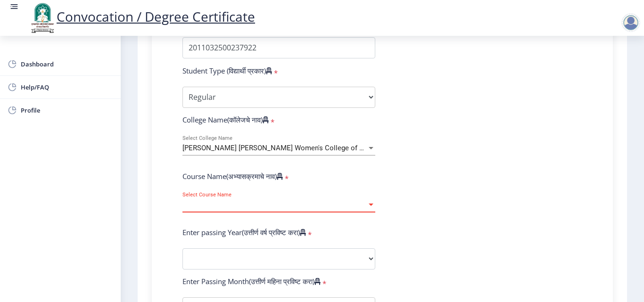
click at [369, 204] on div at bounding box center [371, 205] width 5 height 2
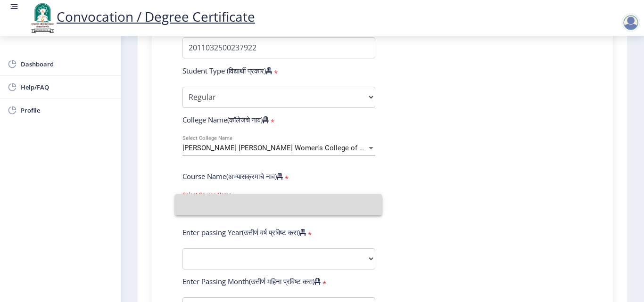
click at [369, 204] on input at bounding box center [278, 204] width 192 height 21
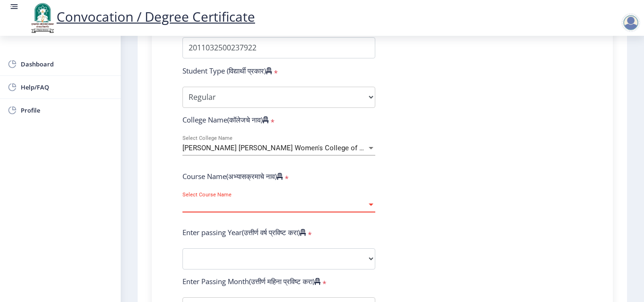
click at [369, 148] on div at bounding box center [371, 148] width 5 height 2
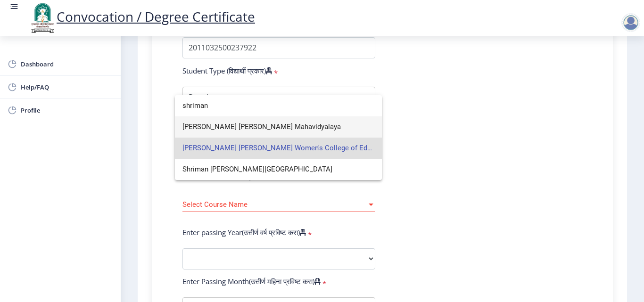
click at [332, 124] on span "[PERSON_NAME] [PERSON_NAME] Mahavidyalaya" at bounding box center [278, 126] width 192 height 21
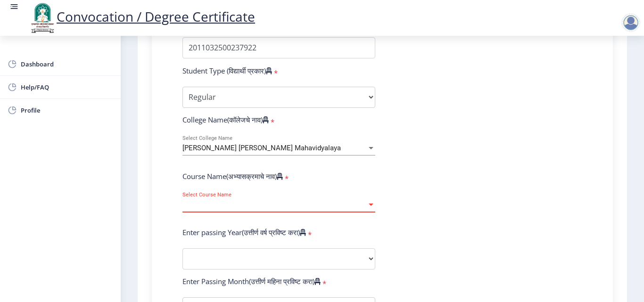
click at [370, 207] on div at bounding box center [371, 205] width 8 height 8
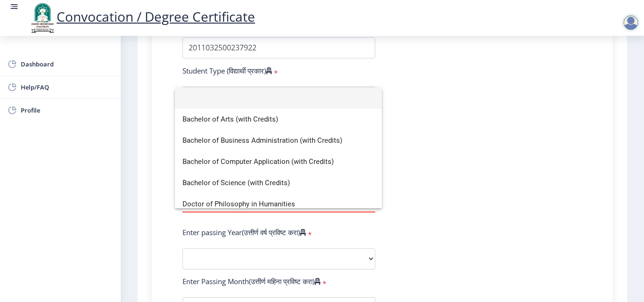
scroll to position [7, 0]
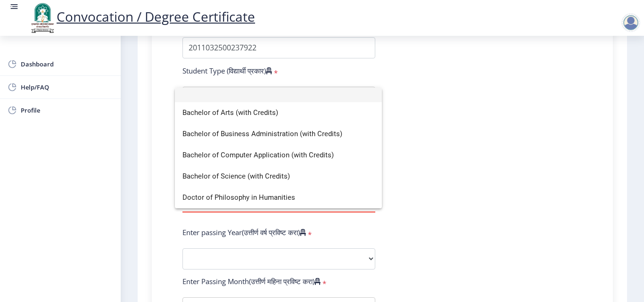
drag, startPoint x: 436, startPoint y: 77, endPoint x: 439, endPoint y: 81, distance: 5.0
click at [436, 78] on div at bounding box center [322, 151] width 644 height 302
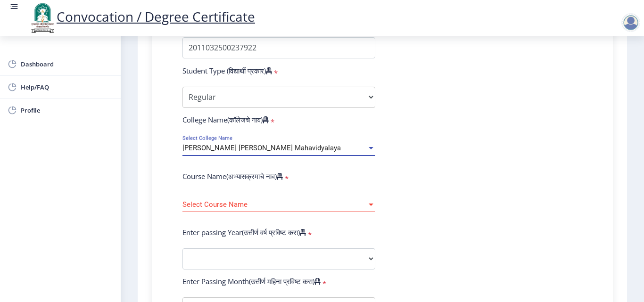
click at [325, 146] on div "[PERSON_NAME] [PERSON_NAME] Mahavidyalaya" at bounding box center [274, 148] width 184 height 8
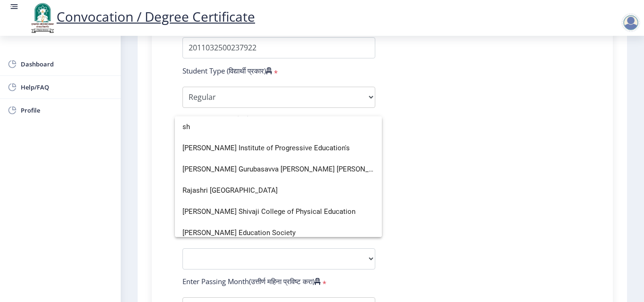
type input "s"
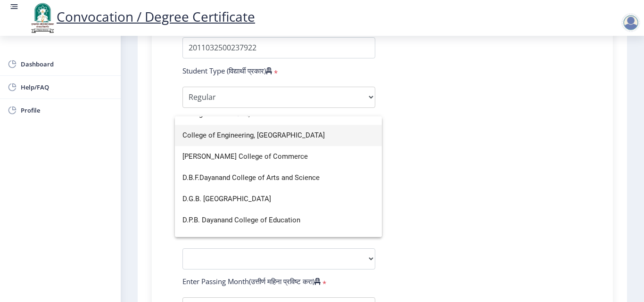
scroll to position [519, 0]
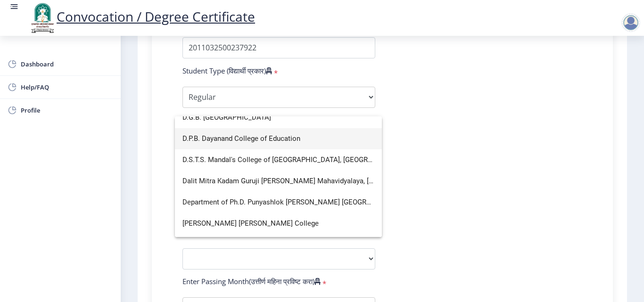
click at [287, 138] on span "D.P.B. Dayanand College of Education" at bounding box center [278, 138] width 192 height 21
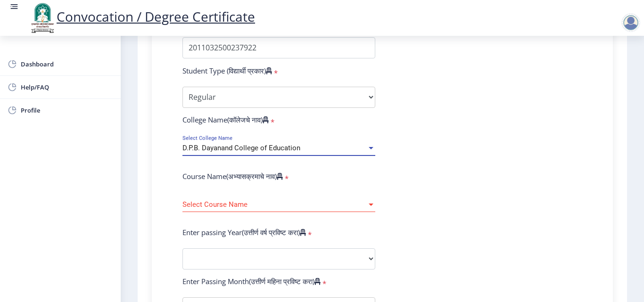
click at [371, 204] on div at bounding box center [371, 205] width 5 height 2
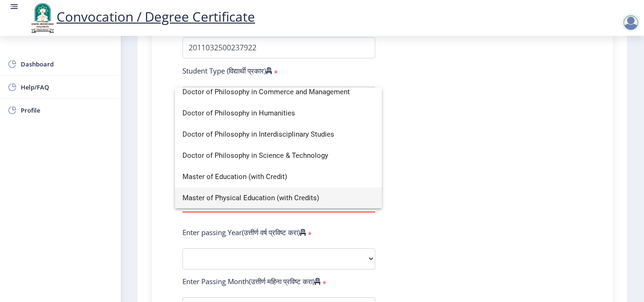
scroll to position [70, 0]
click at [431, 173] on div at bounding box center [322, 151] width 644 height 302
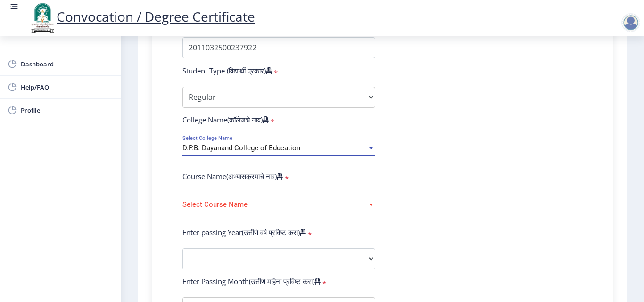
click at [369, 147] on div at bounding box center [371, 148] width 5 height 2
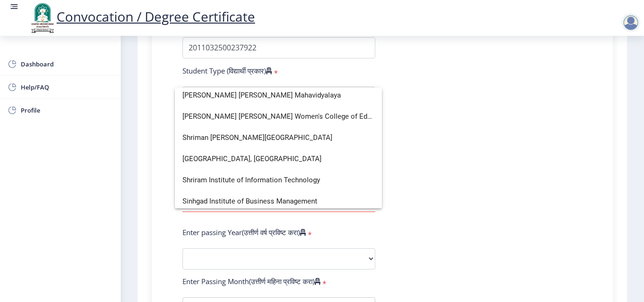
scroll to position [2666, 0]
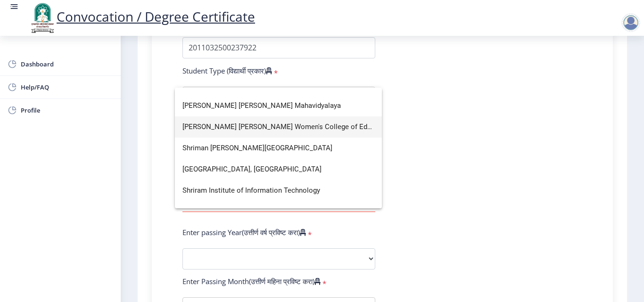
click at [357, 129] on span "[PERSON_NAME] [PERSON_NAME] Women's College of Education" at bounding box center [278, 126] width 192 height 21
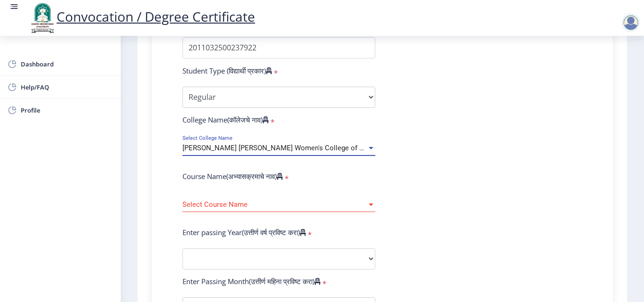
click at [370, 206] on div at bounding box center [371, 205] width 5 height 2
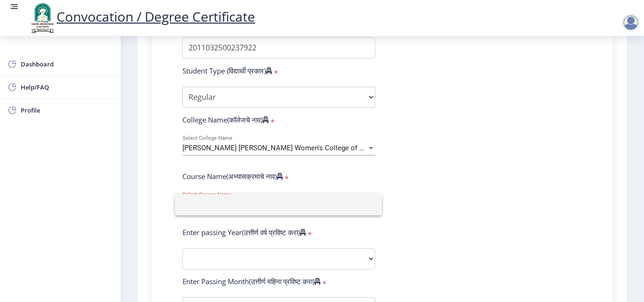
click at [370, 150] on div at bounding box center [322, 151] width 644 height 302
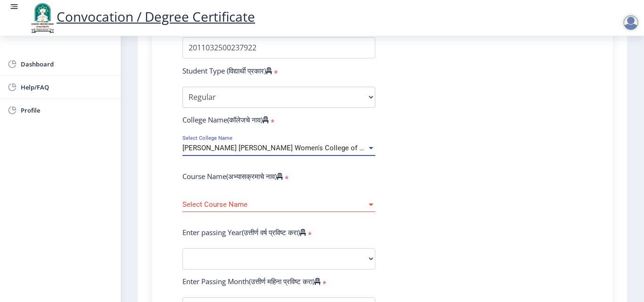
click at [368, 150] on div at bounding box center [371, 148] width 8 height 8
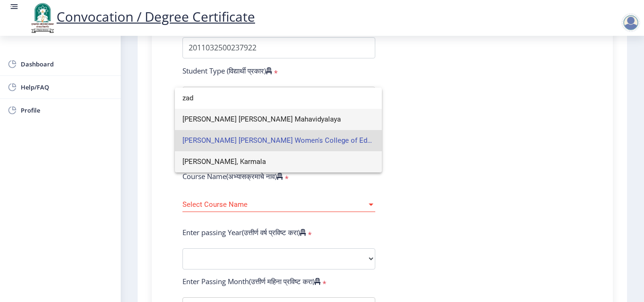
type input "zad"
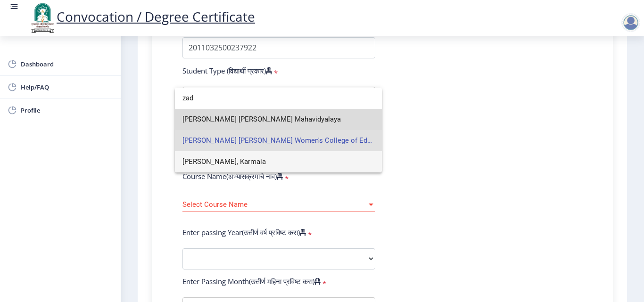
click at [312, 118] on span "[PERSON_NAME] [PERSON_NAME] Mahavidyalaya" at bounding box center [278, 119] width 192 height 21
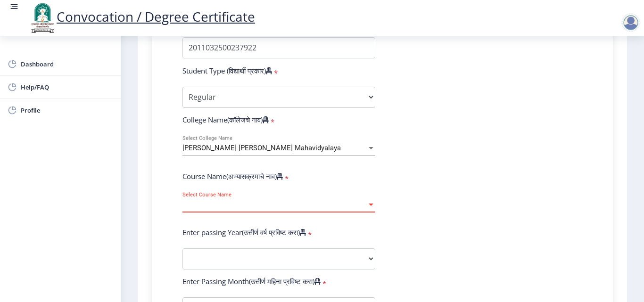
click at [369, 205] on div at bounding box center [371, 205] width 5 height 2
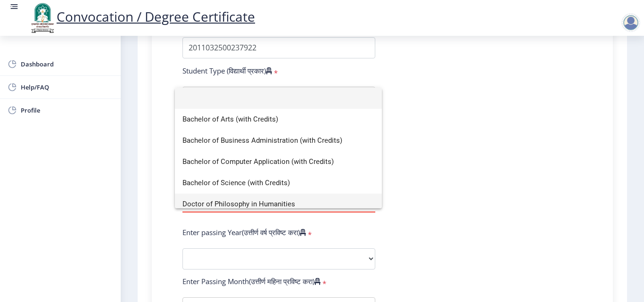
scroll to position [7, 0]
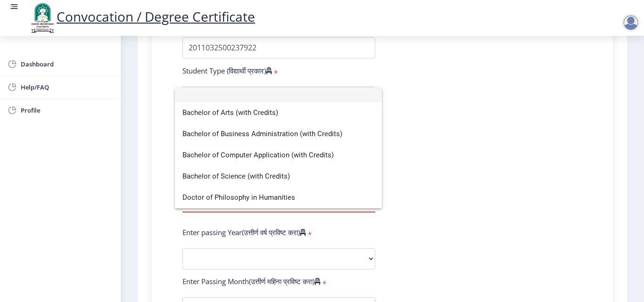
click at [454, 174] on div at bounding box center [322, 151] width 644 height 302
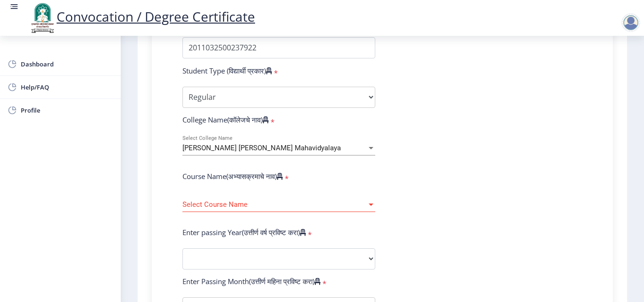
click at [373, 150] on div at bounding box center [371, 148] width 8 height 8
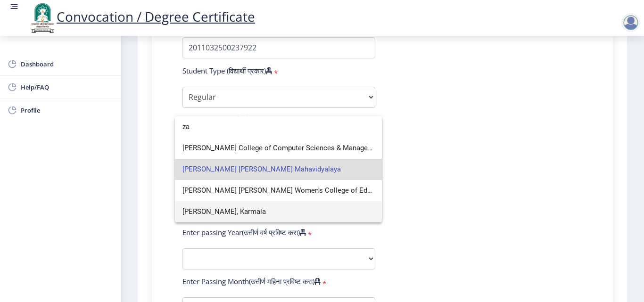
type input "z"
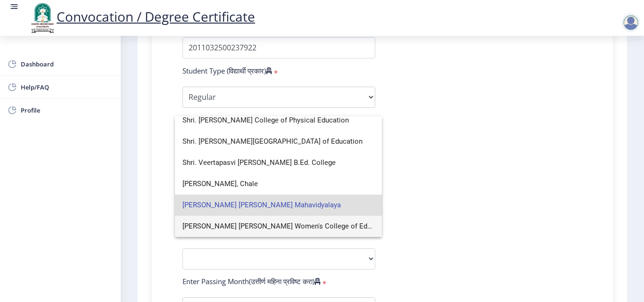
scroll to position [0, 0]
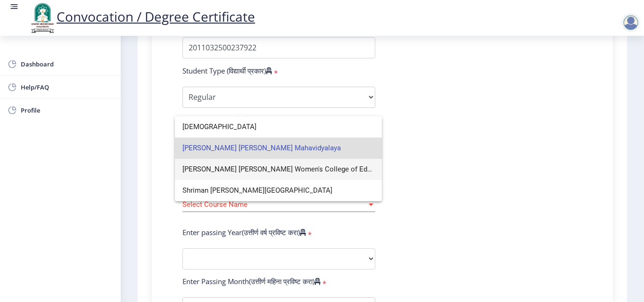
type input "[DEMOGRAPHIC_DATA]"
click at [323, 169] on span "[PERSON_NAME] [PERSON_NAME] Women's College of Education" at bounding box center [278, 169] width 192 height 21
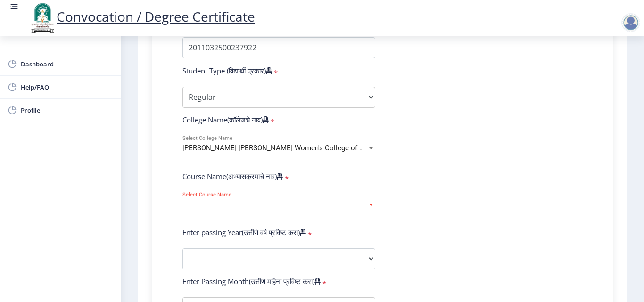
click at [258, 201] on span "Select Course Name" at bounding box center [274, 205] width 184 height 8
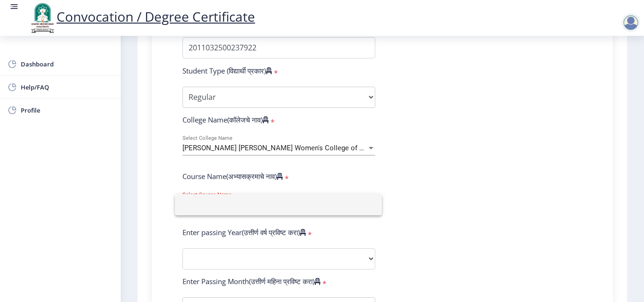
click at [259, 201] on input at bounding box center [278, 204] width 192 height 21
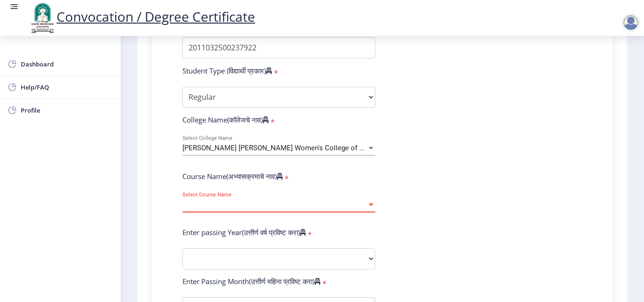
click at [369, 206] on div at bounding box center [371, 205] width 8 height 8
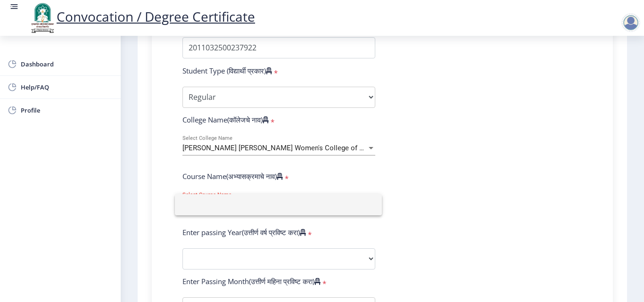
click at [370, 207] on input at bounding box center [278, 204] width 192 height 21
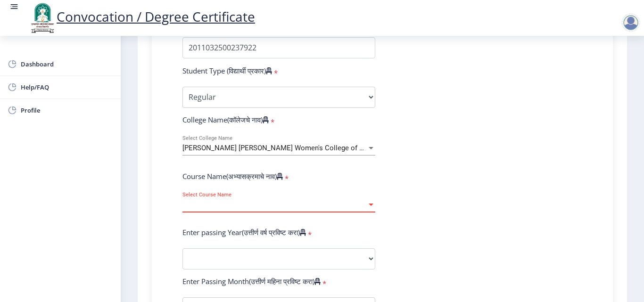
click at [228, 206] on span "Select Course Name" at bounding box center [274, 205] width 184 height 8
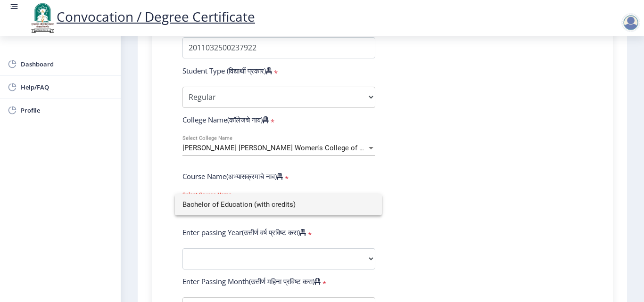
type input "Bachelor of Education (with credits)"
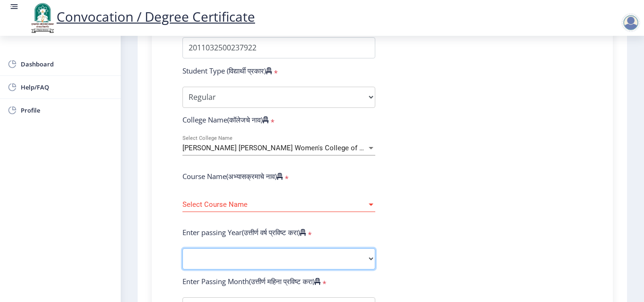
click at [241, 264] on select "2025 2024 2023 2022 2021 2020 2019 2018 2017 2016 2015 2014 2013 2012 2011 2010…" at bounding box center [278, 258] width 193 height 21
select select "2012"
click at [182, 248] on select "2025 2024 2023 2022 2021 2020 2019 2018 2017 2016 2015 2014 2013 2012 2011 2010…" at bounding box center [278, 258] width 193 height 21
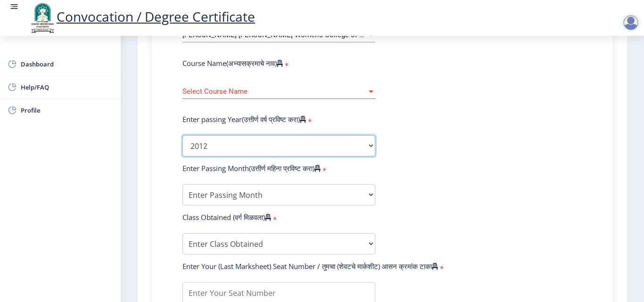
scroll to position [424, 0]
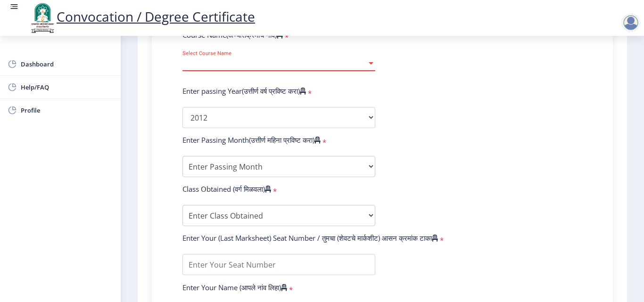
click at [367, 64] on div at bounding box center [371, 63] width 8 height 8
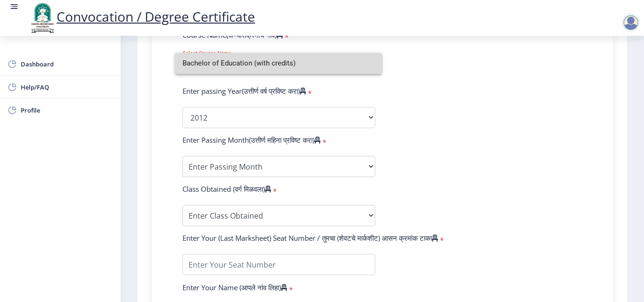
click at [307, 68] on input "Bachelor of Education (with credits)" at bounding box center [278, 63] width 192 height 21
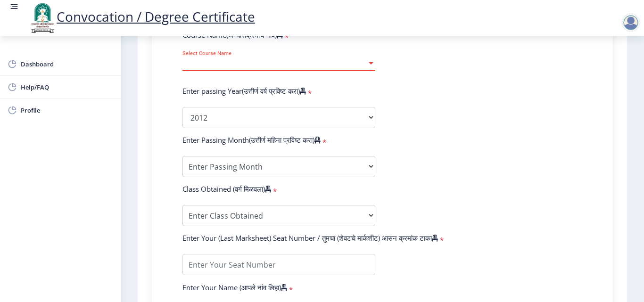
click at [223, 63] on span "Select Course Name" at bounding box center [274, 63] width 184 height 8
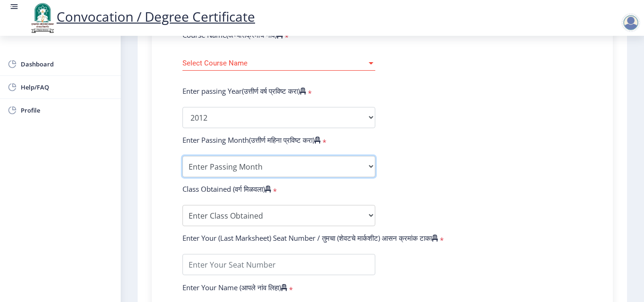
click at [218, 170] on select "Enter Passing Month March April May October November December" at bounding box center [278, 166] width 193 height 21
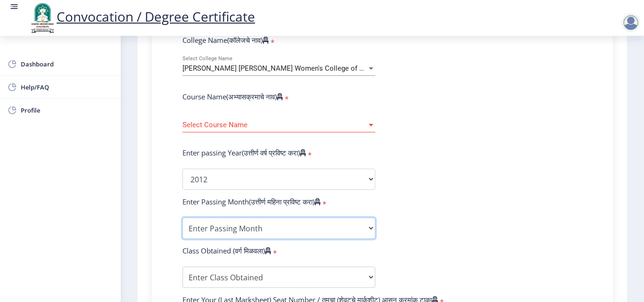
scroll to position [283, 0]
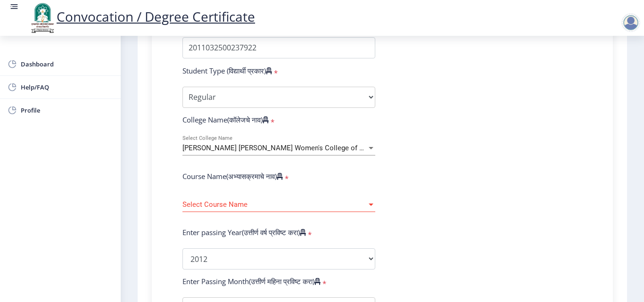
click at [367, 207] on div at bounding box center [371, 205] width 8 height 8
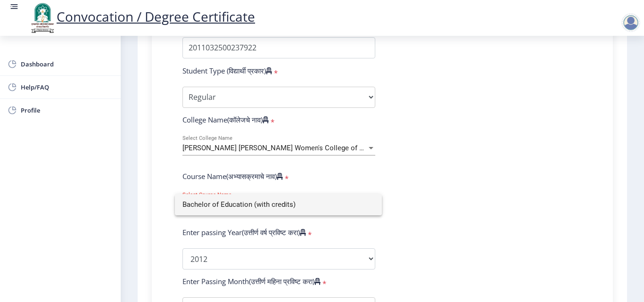
click at [435, 207] on div at bounding box center [322, 151] width 644 height 302
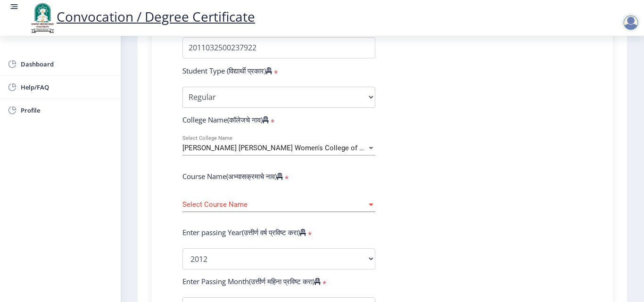
click at [364, 204] on span "Select Course Name" at bounding box center [274, 205] width 184 height 8
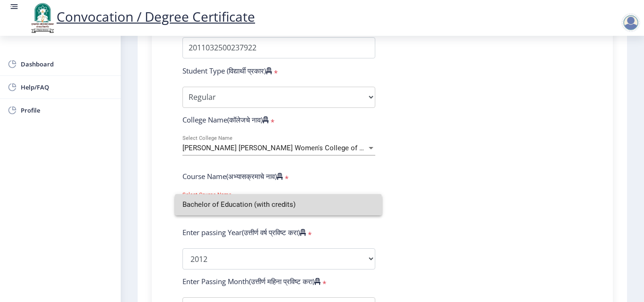
click at [277, 208] on input "Bachelor of Education (with credits)" at bounding box center [278, 204] width 192 height 21
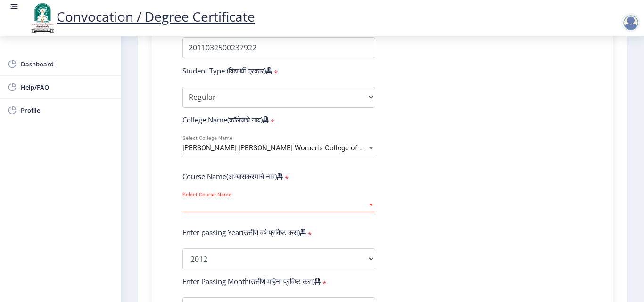
click at [365, 207] on span "Select Course Name" at bounding box center [274, 205] width 184 height 8
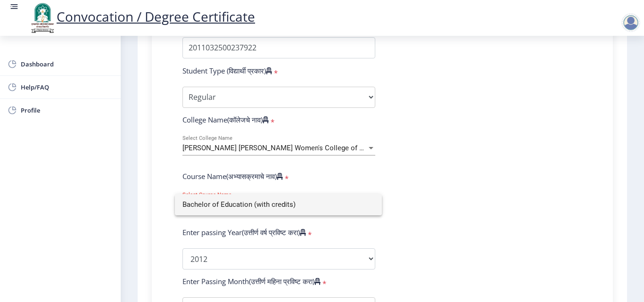
click at [299, 207] on input "Bachelor of Education (with credits)" at bounding box center [278, 204] width 192 height 21
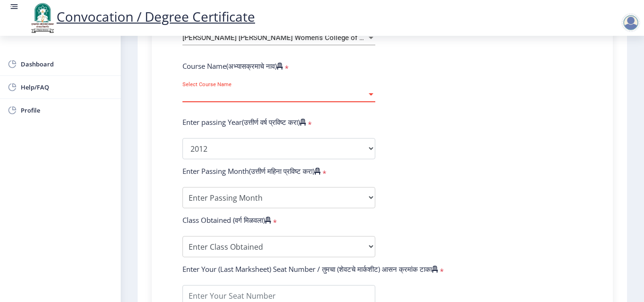
scroll to position [424, 0]
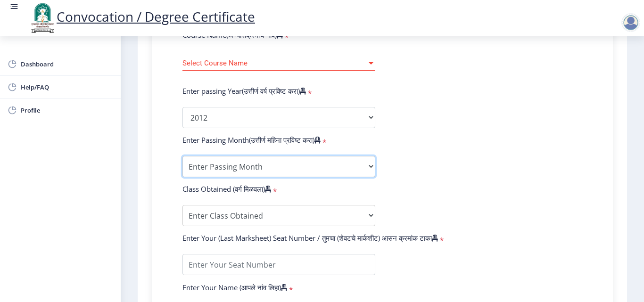
click at [356, 169] on select "Enter Passing Month March April May October November December" at bounding box center [278, 166] width 193 height 21
select select "May"
click at [182, 156] on select "Enter Passing Month March April May October November December" at bounding box center [278, 166] width 193 height 21
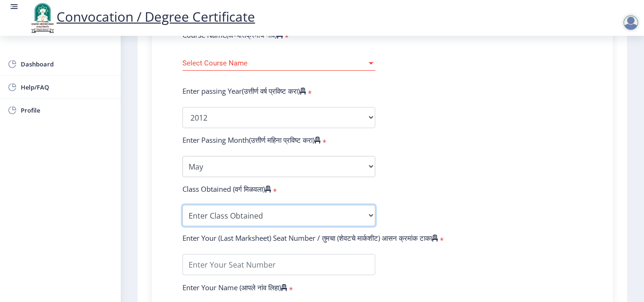
click at [231, 218] on select "Enter Class Obtained FIRST CLASS WITH DISTINCTION FIRST CLASS HIGHER SECOND CLA…" at bounding box center [278, 215] width 193 height 21
select select "FIRST CLASS"
click at [182, 205] on select "Enter Class Obtained FIRST CLASS WITH DISTINCTION FIRST CLASS HIGHER SECOND CLA…" at bounding box center [278, 215] width 193 height 21
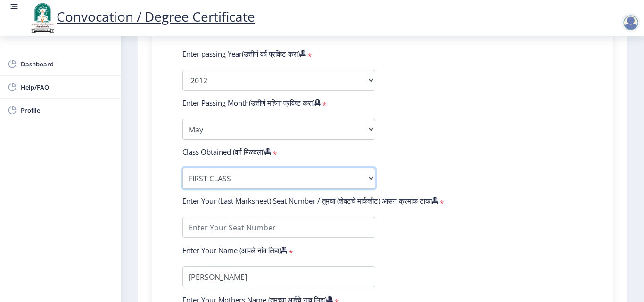
scroll to position [519, 0]
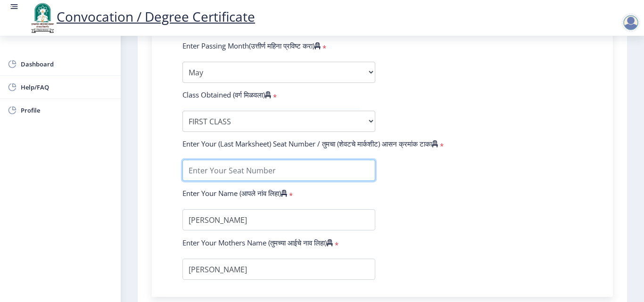
click at [259, 170] on input "textarea" at bounding box center [278, 170] width 193 height 21
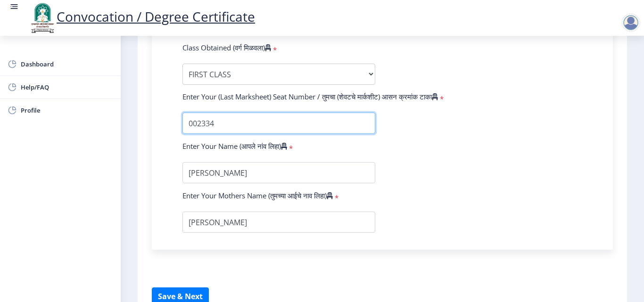
type input "002334"
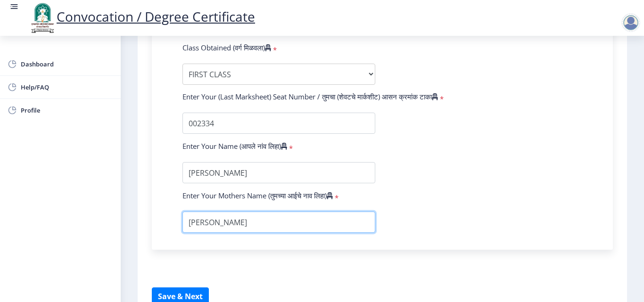
click at [231, 222] on input "textarea" at bounding box center [278, 222] width 193 height 21
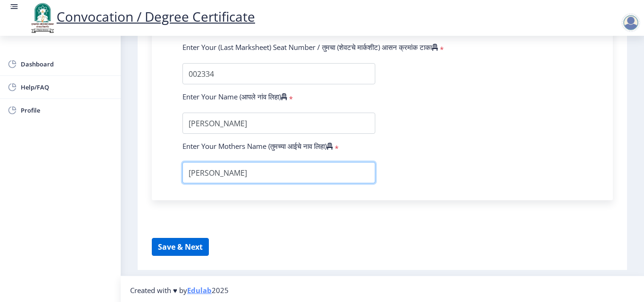
scroll to position [618, 0]
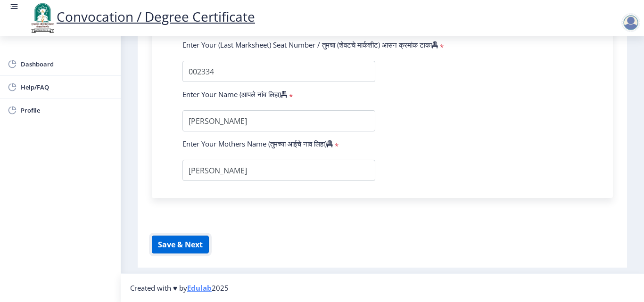
click at [199, 248] on button "Save & Next" at bounding box center [180, 245] width 57 height 18
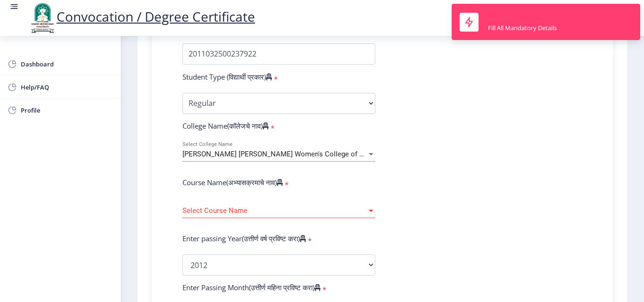
scroll to position [240, 0]
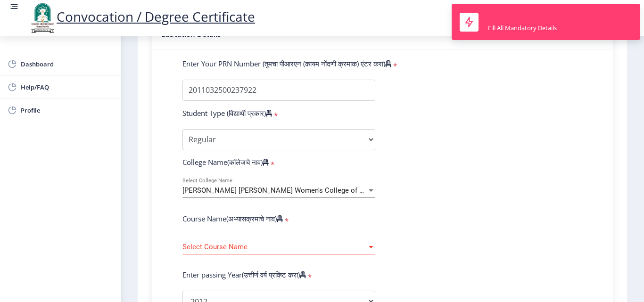
click at [369, 248] on div at bounding box center [371, 247] width 5 height 2
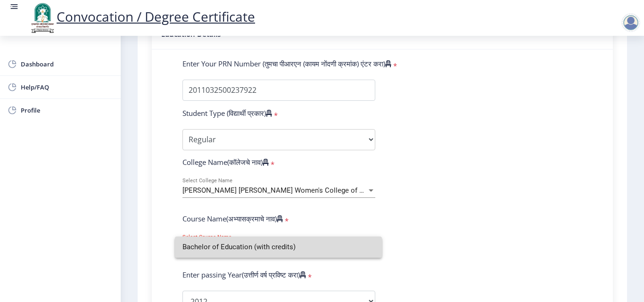
drag, startPoint x: 296, startPoint y: 247, endPoint x: 181, endPoint y: 255, distance: 115.4
click at [179, 256] on mat-option "Bachelor of Education (with credits)" at bounding box center [278, 247] width 207 height 21
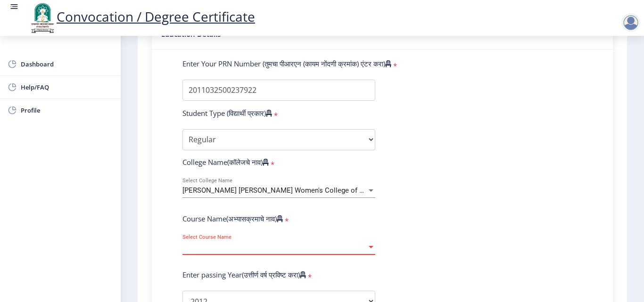
click at [207, 237] on div "Select Course Name Select Course Name" at bounding box center [278, 245] width 193 height 20
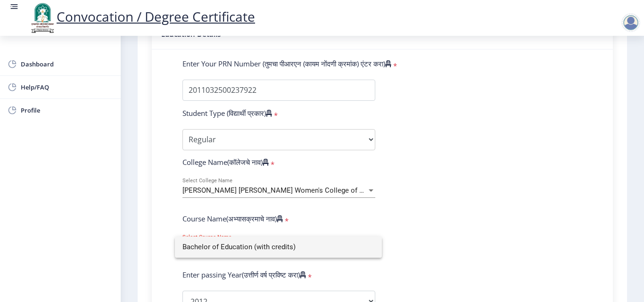
click at [439, 246] on div at bounding box center [322, 151] width 644 height 302
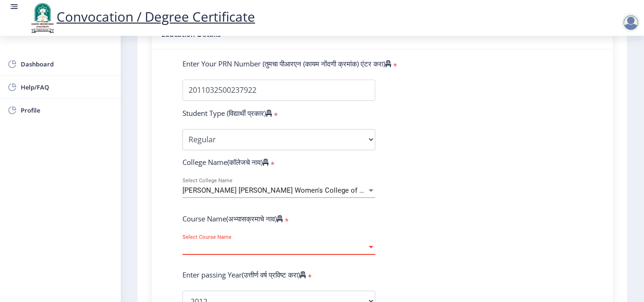
click at [370, 248] on div at bounding box center [371, 247] width 5 height 2
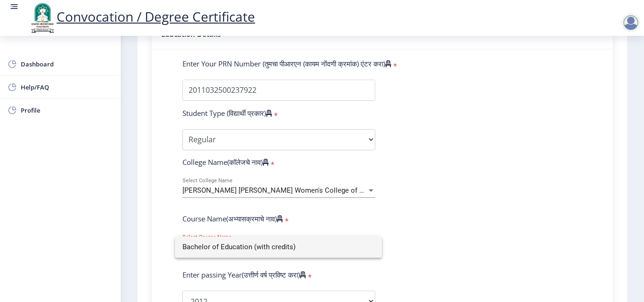
click at [370, 248] on input "Bachelor of Education (with credits)" at bounding box center [278, 247] width 192 height 21
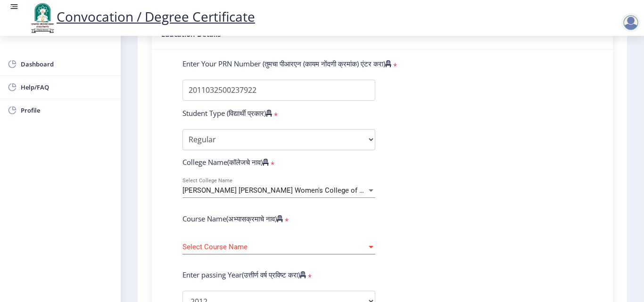
click at [370, 248] on div at bounding box center [371, 247] width 8 height 8
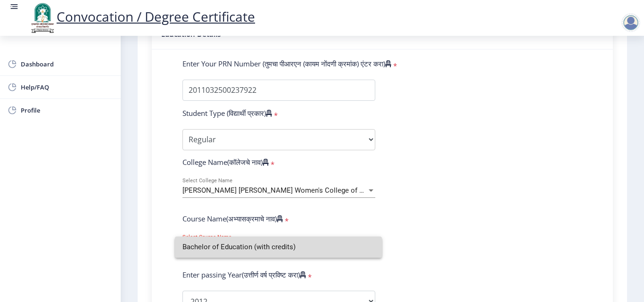
click at [370, 248] on input "Bachelor of Education (with credits)" at bounding box center [278, 247] width 192 height 21
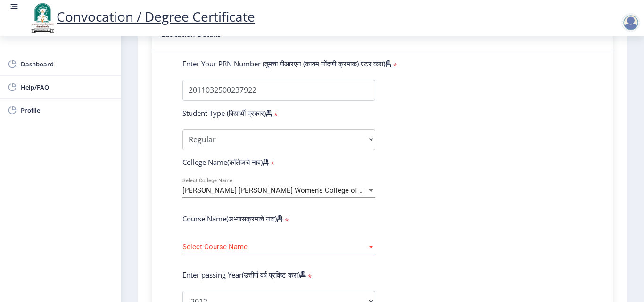
click at [631, 26] on div at bounding box center [630, 22] width 19 height 19
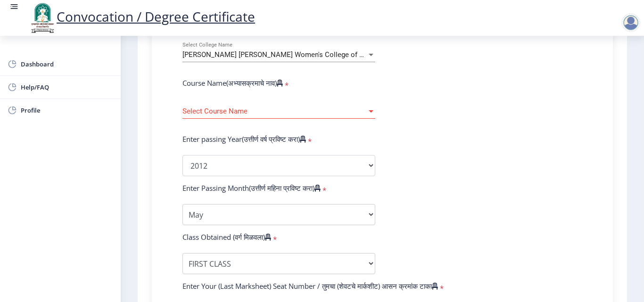
scroll to position [377, 0]
click at [372, 53] on div at bounding box center [371, 54] width 5 height 2
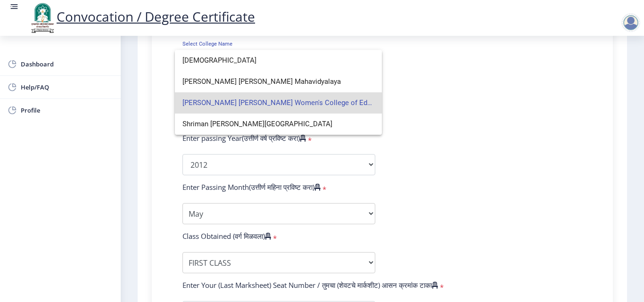
click at [348, 107] on span "[PERSON_NAME] [PERSON_NAME] Women's College of Education" at bounding box center [278, 102] width 192 height 21
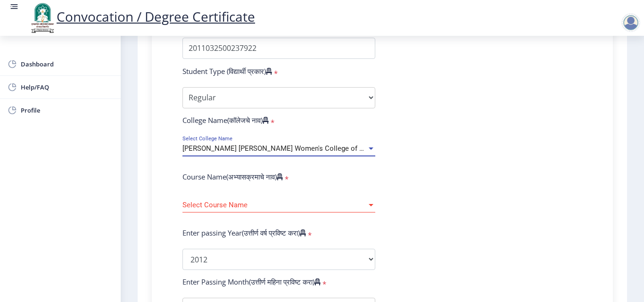
scroll to position [283, 0]
click at [367, 209] on div "Select Course Name Select Course Name" at bounding box center [278, 202] width 193 height 20
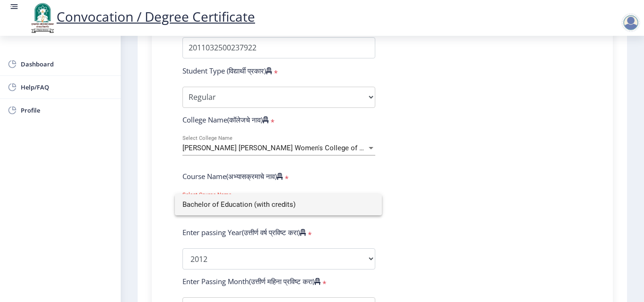
click at [367, 209] on input "Bachelor of Education (with credits)" at bounding box center [278, 204] width 192 height 21
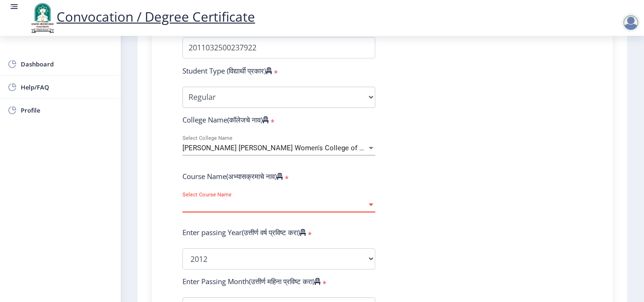
click at [373, 206] on div at bounding box center [371, 205] width 8 height 8
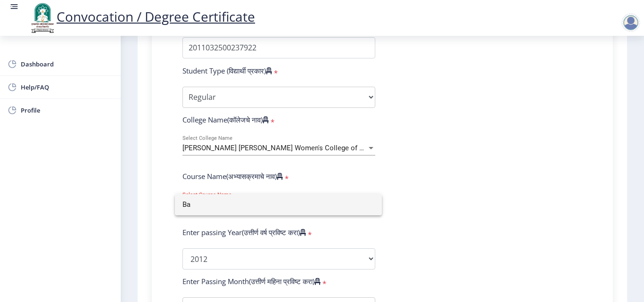
type input "B"
click at [370, 149] on div at bounding box center [322, 151] width 644 height 302
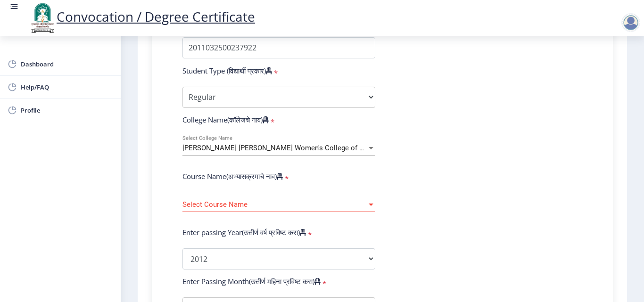
click at [370, 149] on div at bounding box center [371, 148] width 5 height 2
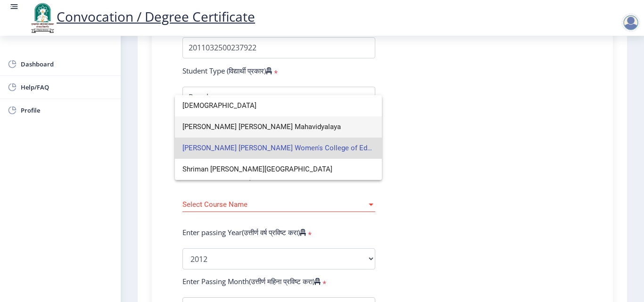
click at [313, 122] on span "[PERSON_NAME] [PERSON_NAME] Mahavidyalaya" at bounding box center [278, 126] width 192 height 21
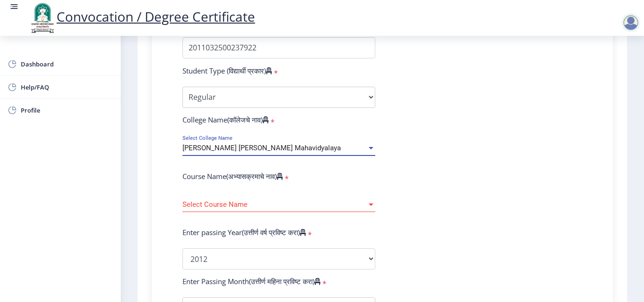
click at [371, 207] on div at bounding box center [371, 205] width 8 height 8
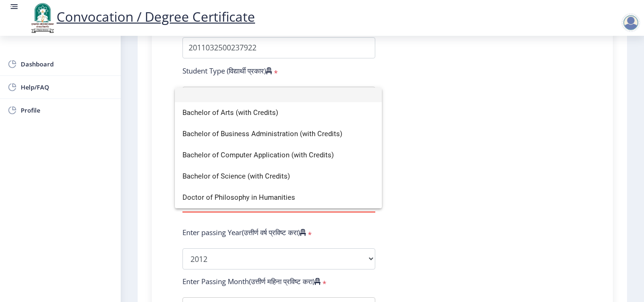
scroll to position [0, 0]
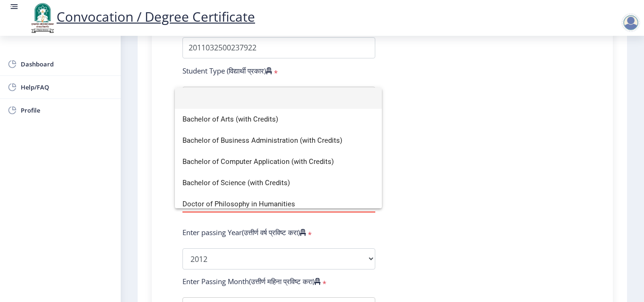
click at [428, 163] on div at bounding box center [322, 151] width 644 height 302
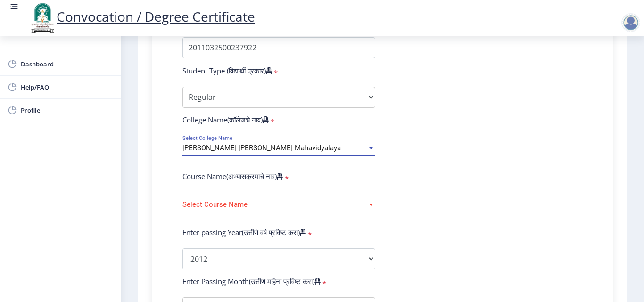
click at [367, 149] on div at bounding box center [371, 148] width 8 height 8
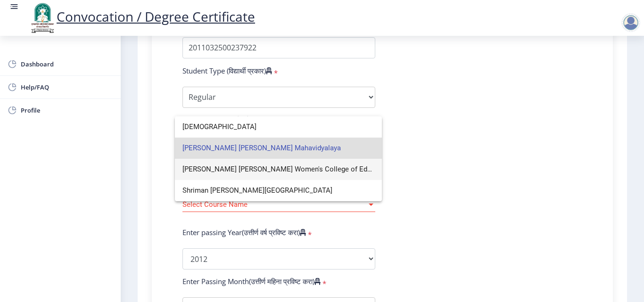
click at [323, 172] on span "[PERSON_NAME] [PERSON_NAME] Women's College of Education" at bounding box center [278, 169] width 192 height 21
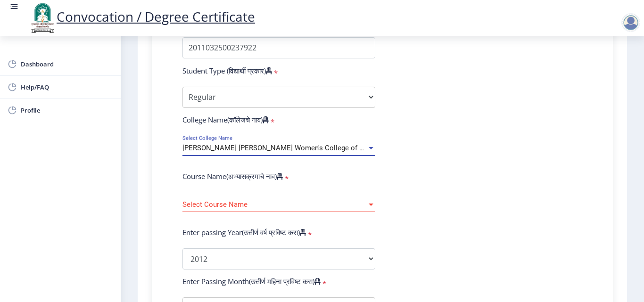
click at [369, 205] on div at bounding box center [371, 205] width 5 height 2
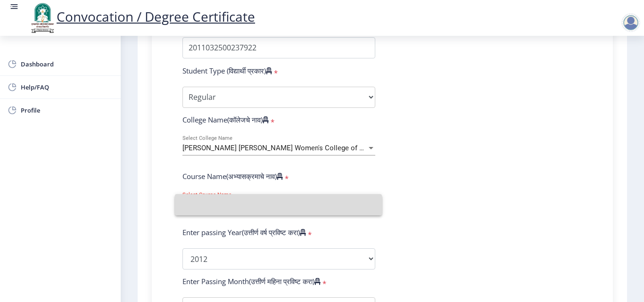
click at [372, 206] on input at bounding box center [278, 204] width 192 height 21
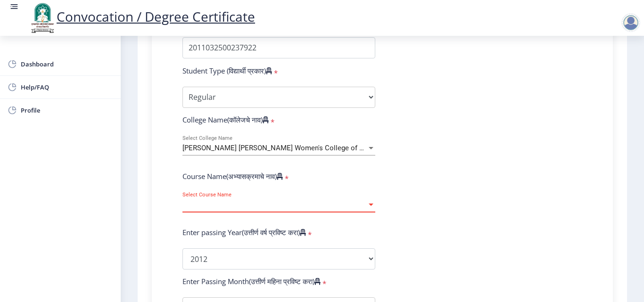
click at [405, 203] on form "Enter Your PRN Number (तुमचा पीआरएन (कायम नोंदणी क्रमांक) एंटर करा) * Student T…" at bounding box center [382, 267] width 414 height 500
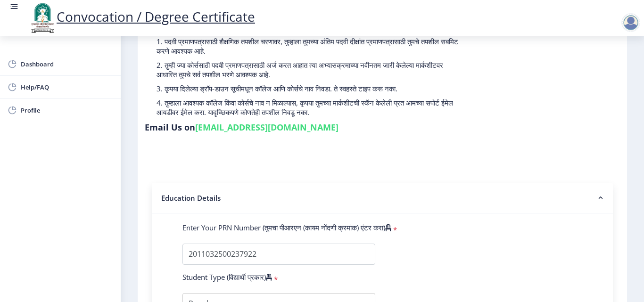
scroll to position [236, 0]
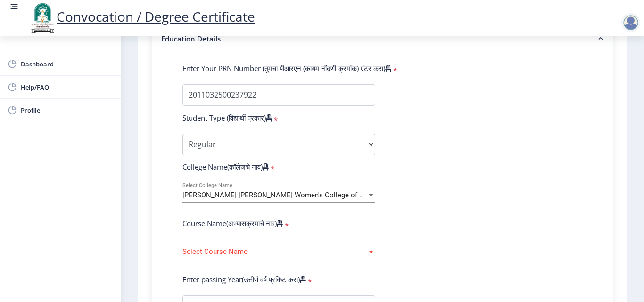
click at [630, 29] on div at bounding box center [630, 22] width 19 height 19
click at [602, 79] on span "Log out" at bounding box center [606, 73] width 60 height 11
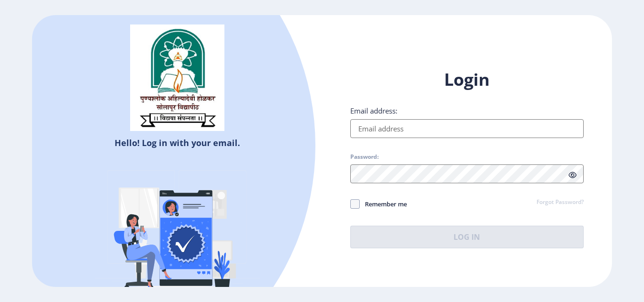
click at [419, 126] on input "Email address:" at bounding box center [466, 128] width 233 height 19
type input "[EMAIL_ADDRESS][DOMAIN_NAME]"
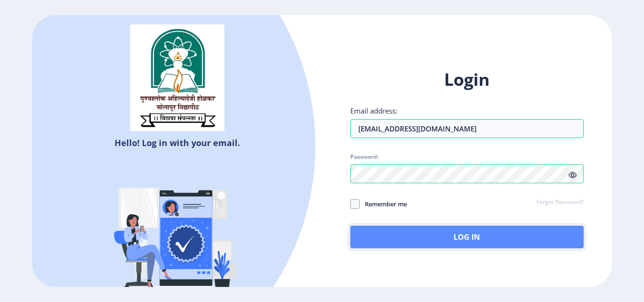
click at [470, 241] on button "Log In" at bounding box center [466, 237] width 233 height 23
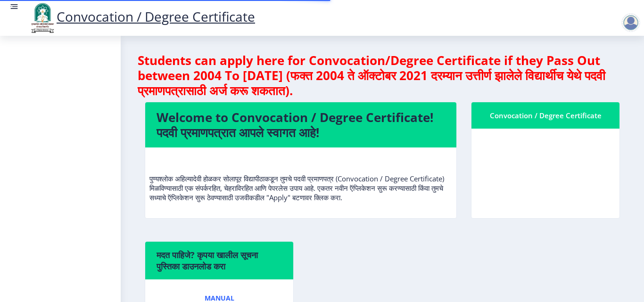
click at [60, 144] on div at bounding box center [60, 169] width 121 height 266
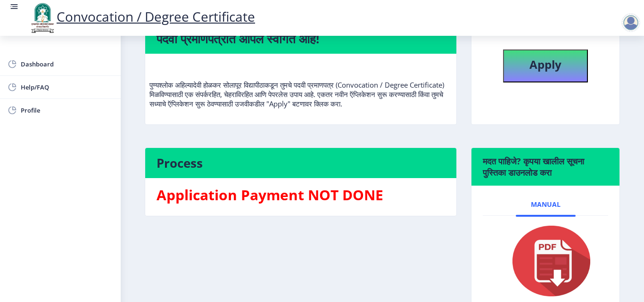
scroll to position [94, 0]
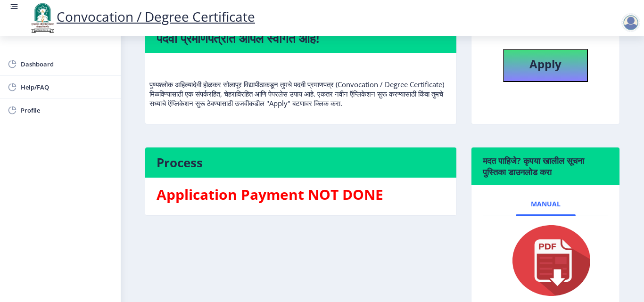
click at [552, 269] on img at bounding box center [545, 260] width 94 height 75
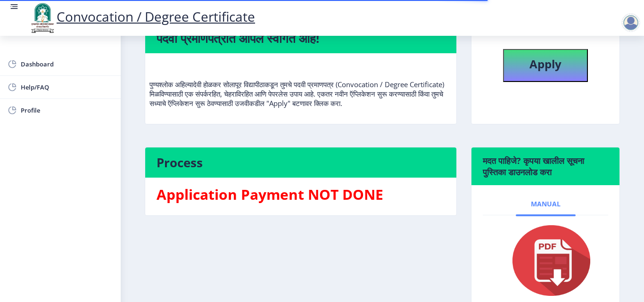
click at [546, 210] on link "Manual" at bounding box center [546, 204] width 60 height 23
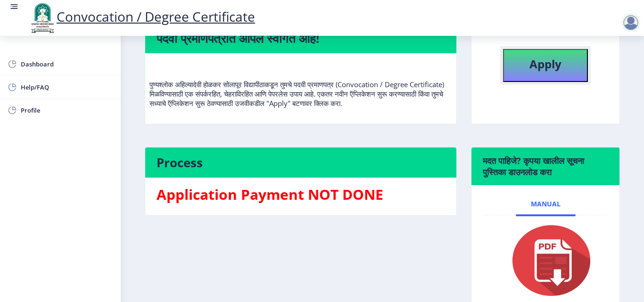
click at [553, 69] on b "Apply" at bounding box center [546, 64] width 32 height 16
select select
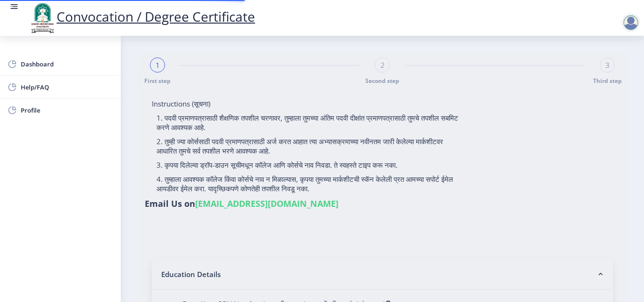
type input "[PERSON_NAME]"
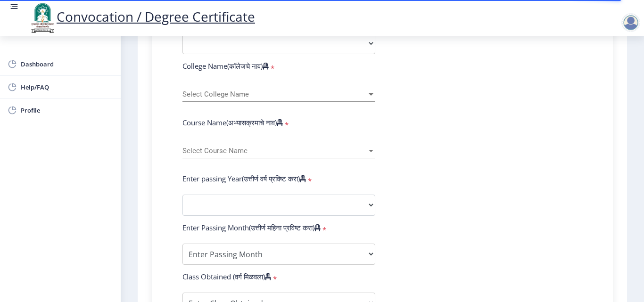
scroll to position [330, 0]
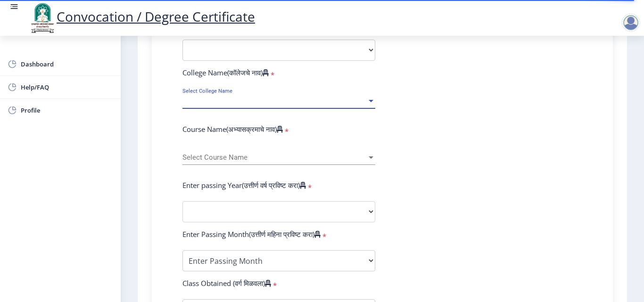
click at [371, 100] on div at bounding box center [371, 101] width 5 height 2
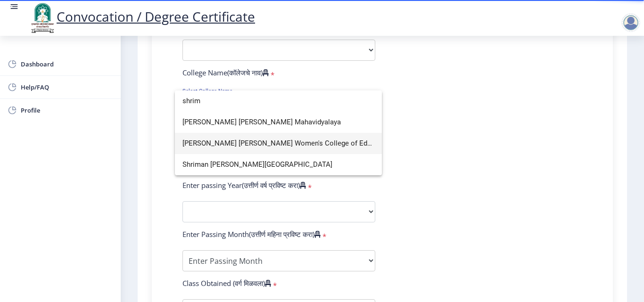
type input "shrim"
click at [356, 146] on span "[PERSON_NAME] [PERSON_NAME] Women's College of Education" at bounding box center [278, 143] width 192 height 21
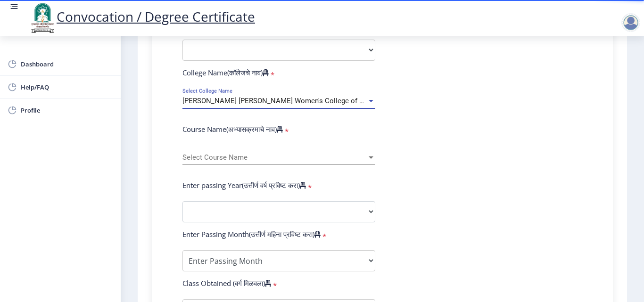
click at [371, 157] on div at bounding box center [371, 158] width 5 height 2
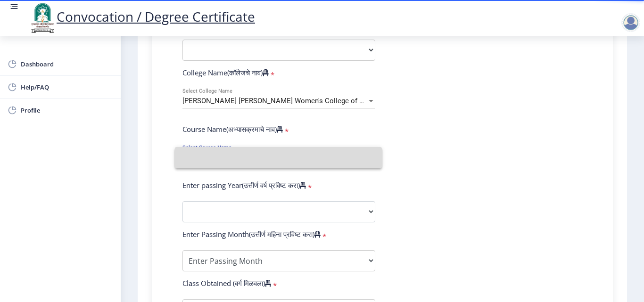
click at [370, 157] on input at bounding box center [278, 157] width 192 height 21
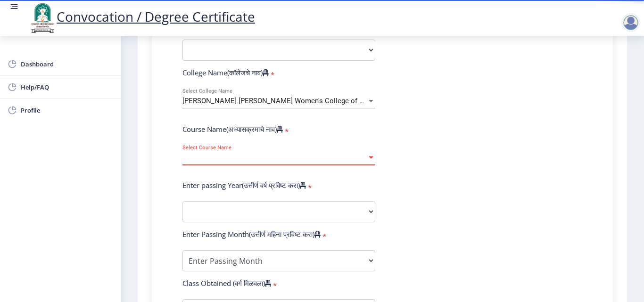
click at [369, 159] on div at bounding box center [371, 158] width 8 height 8
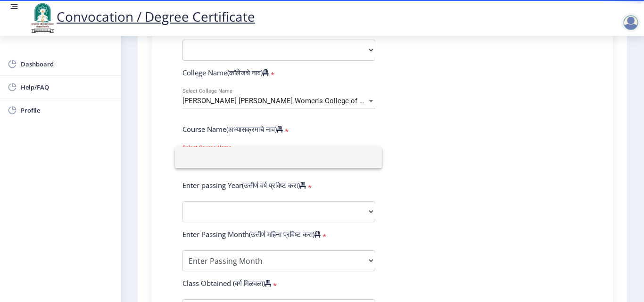
click at [366, 102] on div at bounding box center [322, 151] width 644 height 302
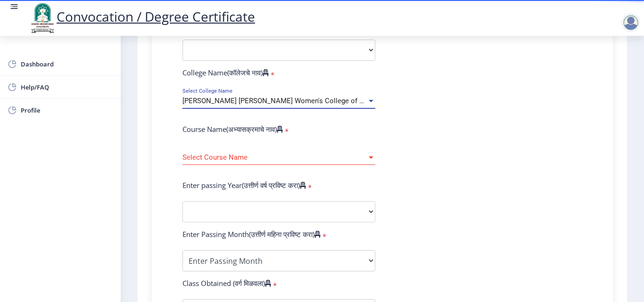
click at [367, 102] on div at bounding box center [371, 101] width 8 height 8
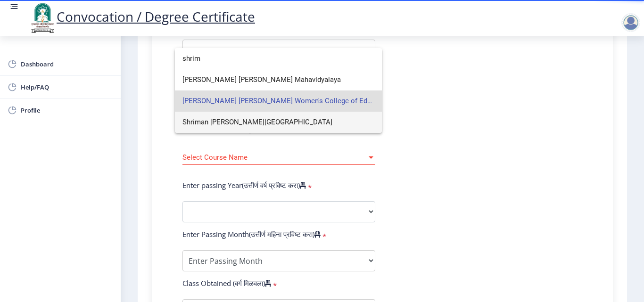
click at [265, 124] on span "Shriman [PERSON_NAME][GEOGRAPHIC_DATA]" at bounding box center [278, 122] width 192 height 21
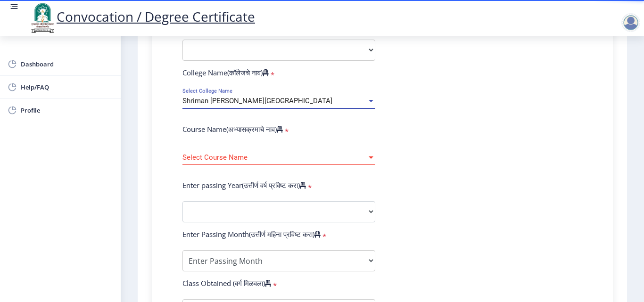
click at [369, 160] on div at bounding box center [371, 158] width 8 height 8
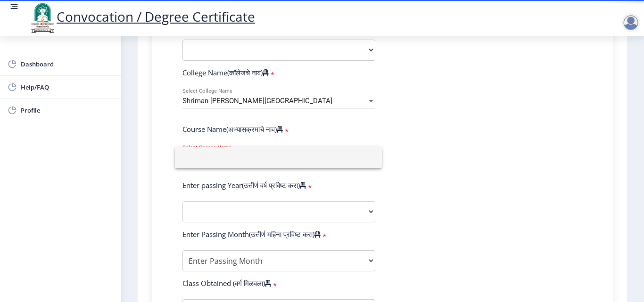
click at [369, 102] on div at bounding box center [322, 151] width 644 height 302
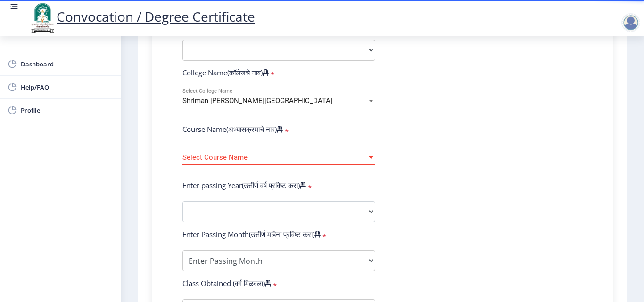
click at [369, 101] on div at bounding box center [371, 101] width 5 height 2
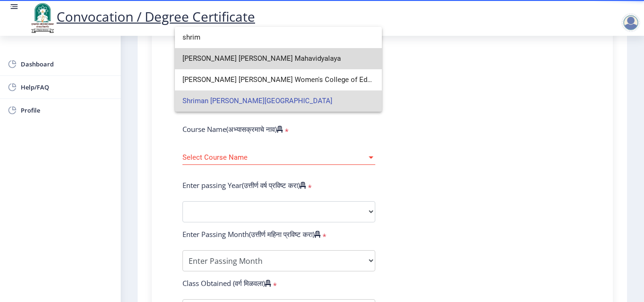
click at [320, 61] on span "[PERSON_NAME] [PERSON_NAME] Mahavidyalaya" at bounding box center [278, 58] width 192 height 21
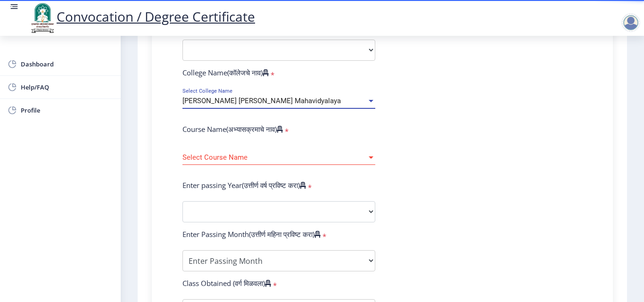
click at [371, 157] on div at bounding box center [371, 158] width 5 height 2
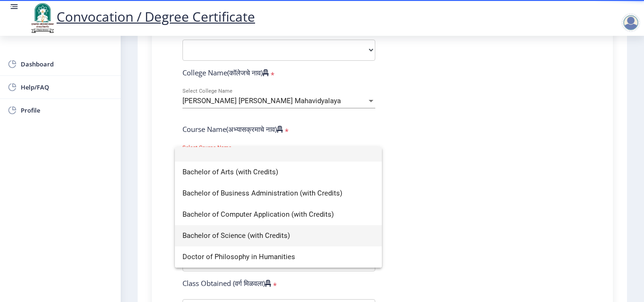
scroll to position [0, 0]
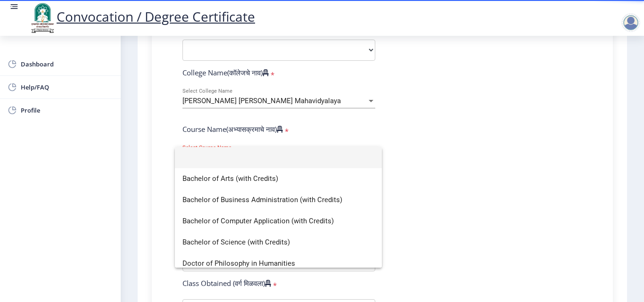
click at [408, 133] on div at bounding box center [322, 151] width 644 height 302
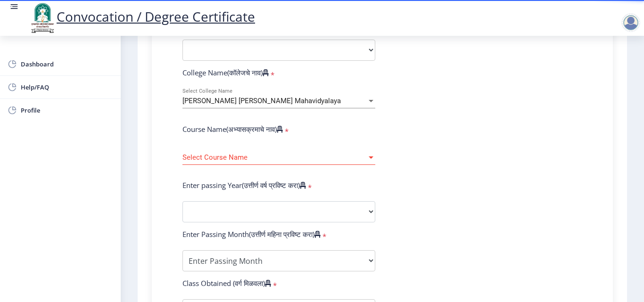
click at [369, 100] on div at bounding box center [371, 101] width 5 height 2
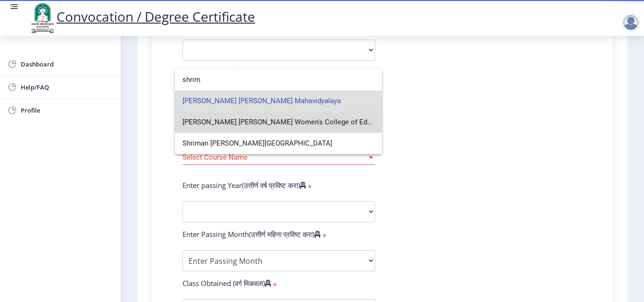
click at [347, 123] on span "[PERSON_NAME] [PERSON_NAME] Women's College of Education" at bounding box center [278, 122] width 192 height 21
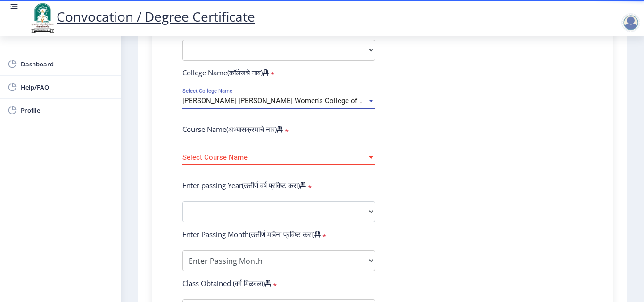
click at [369, 158] on div at bounding box center [371, 158] width 5 height 2
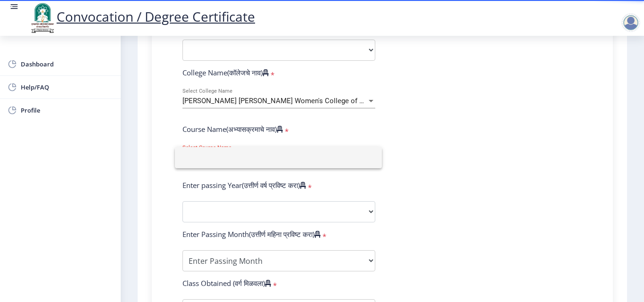
click at [369, 158] on input at bounding box center [278, 157] width 192 height 21
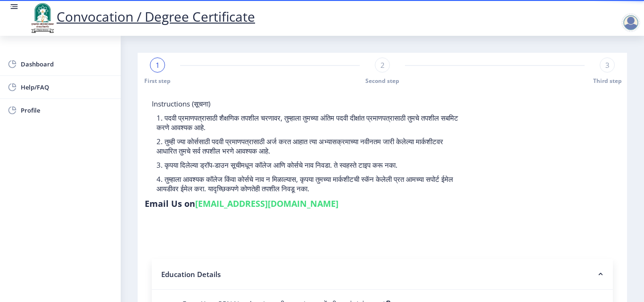
click at [625, 25] on div at bounding box center [630, 22] width 19 height 19
click at [610, 76] on span "Log out" at bounding box center [606, 73] width 60 height 11
